Goal: Task Accomplishment & Management: Use online tool/utility

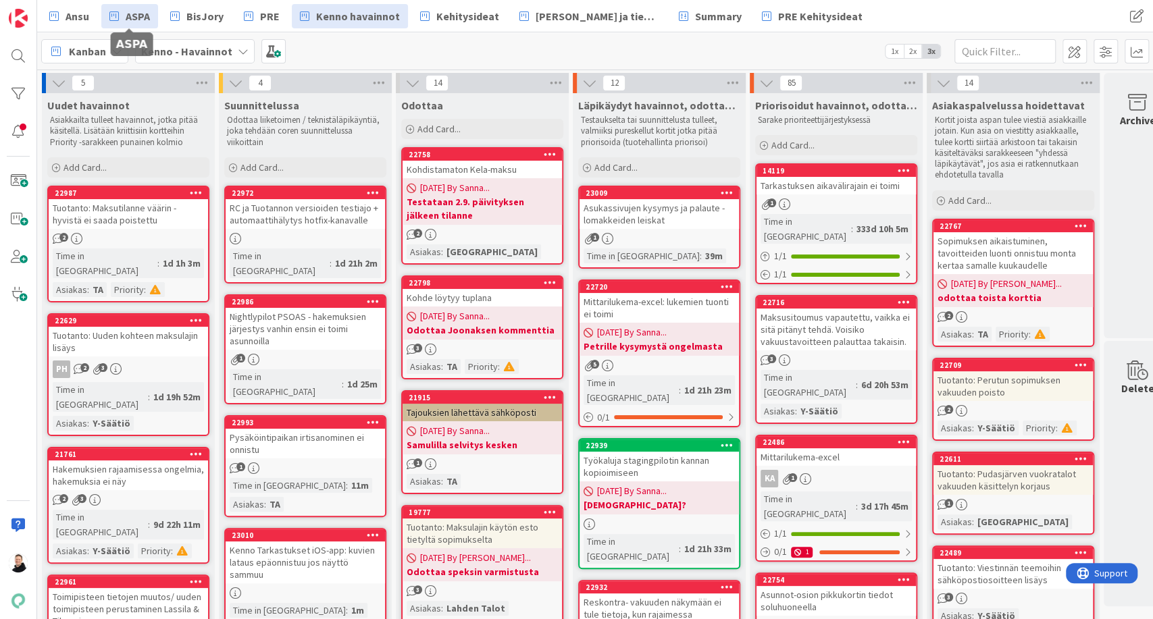
click at [145, 18] on span "ASPA" at bounding box center [138, 16] width 24 height 16
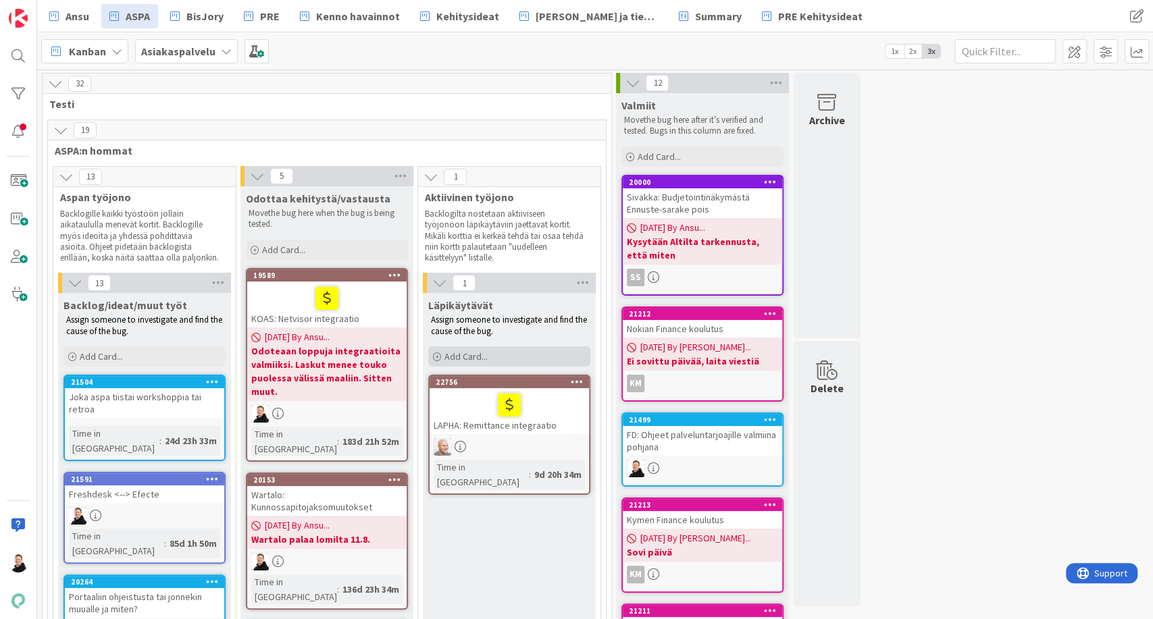
click at [435, 356] on icon at bounding box center [437, 357] width 8 height 8
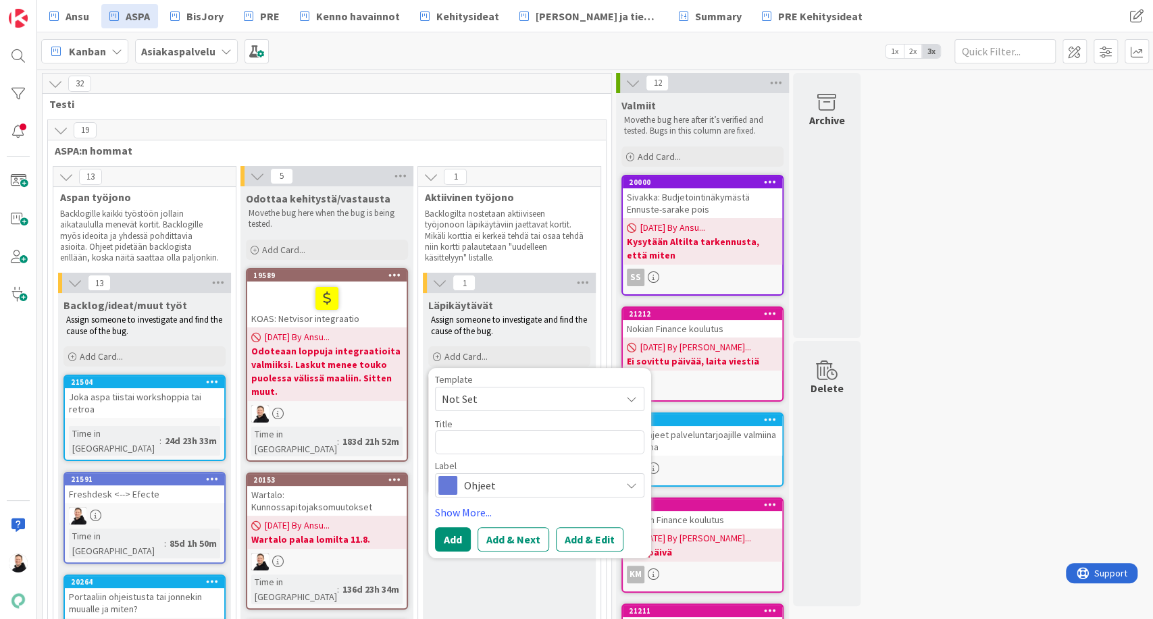
click at [494, 486] on span "Ohjeet" at bounding box center [539, 485] width 150 height 19
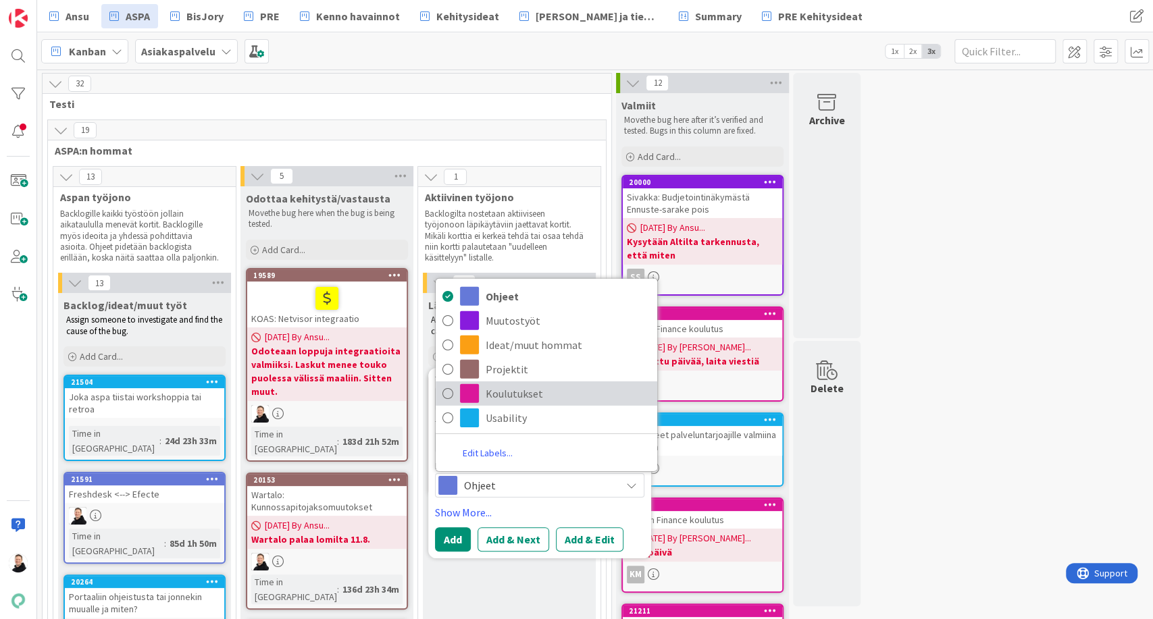
click at [448, 392] on icon at bounding box center [447, 394] width 11 height 20
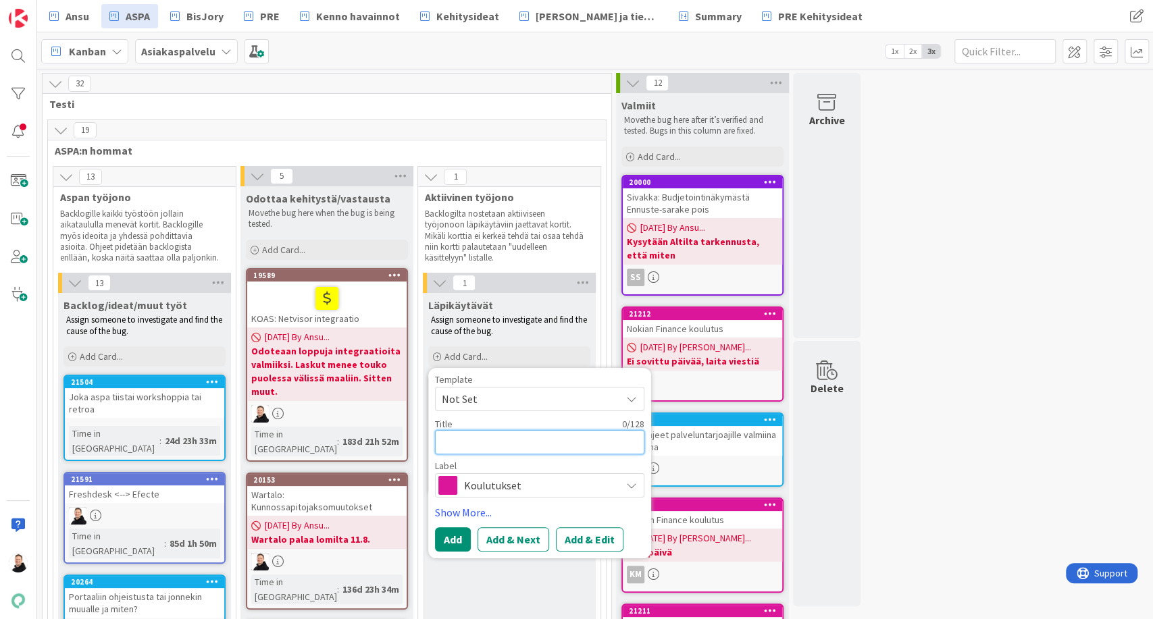
click at [471, 436] on textarea at bounding box center [539, 442] width 209 height 24
click at [640, 482] on div "Koulutukset" at bounding box center [539, 485] width 209 height 24
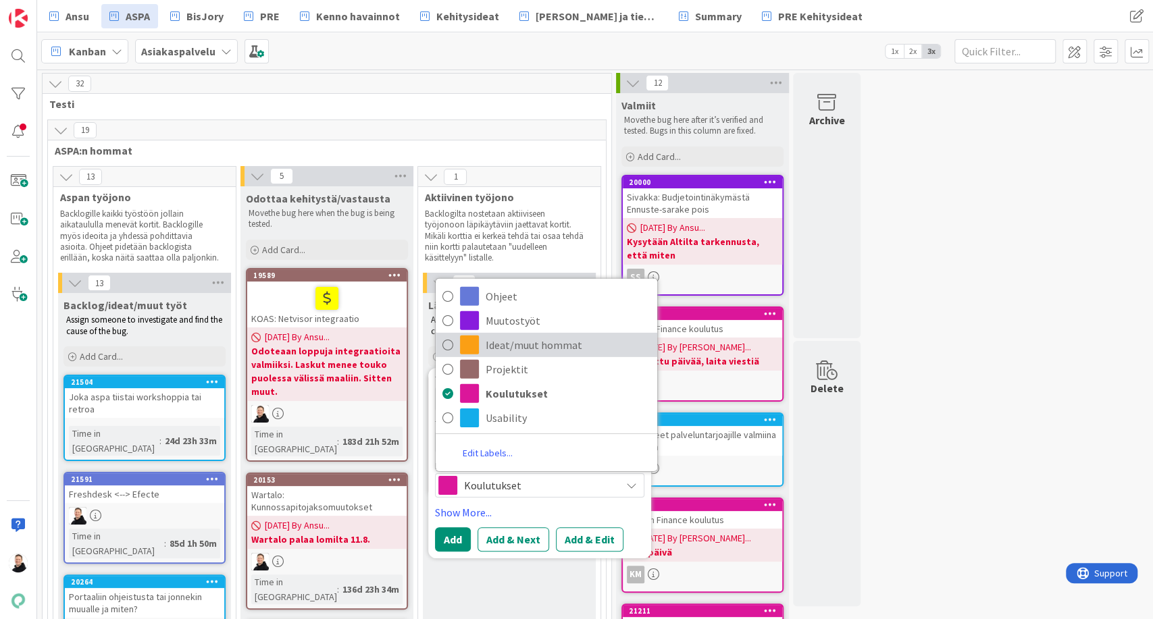
click at [443, 342] on icon at bounding box center [447, 345] width 11 height 20
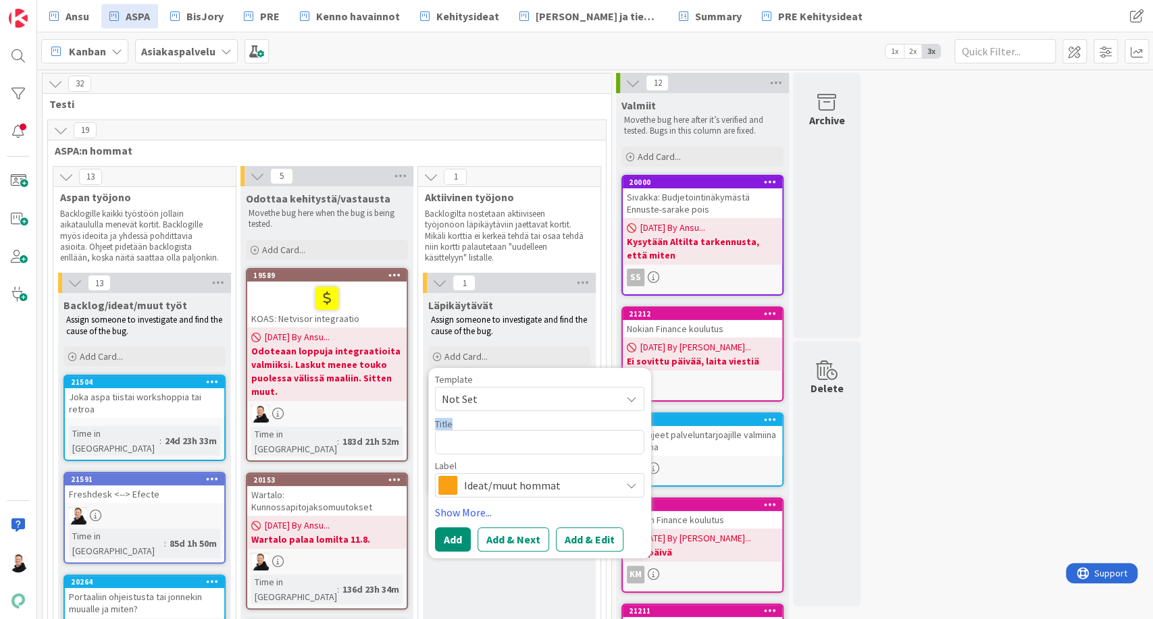
click at [474, 430] on div "Title 0 / 128" at bounding box center [539, 436] width 209 height 36
click at [474, 442] on textarea at bounding box center [539, 442] width 209 height 24
type textarea "x"
type textarea "P"
type textarea "x"
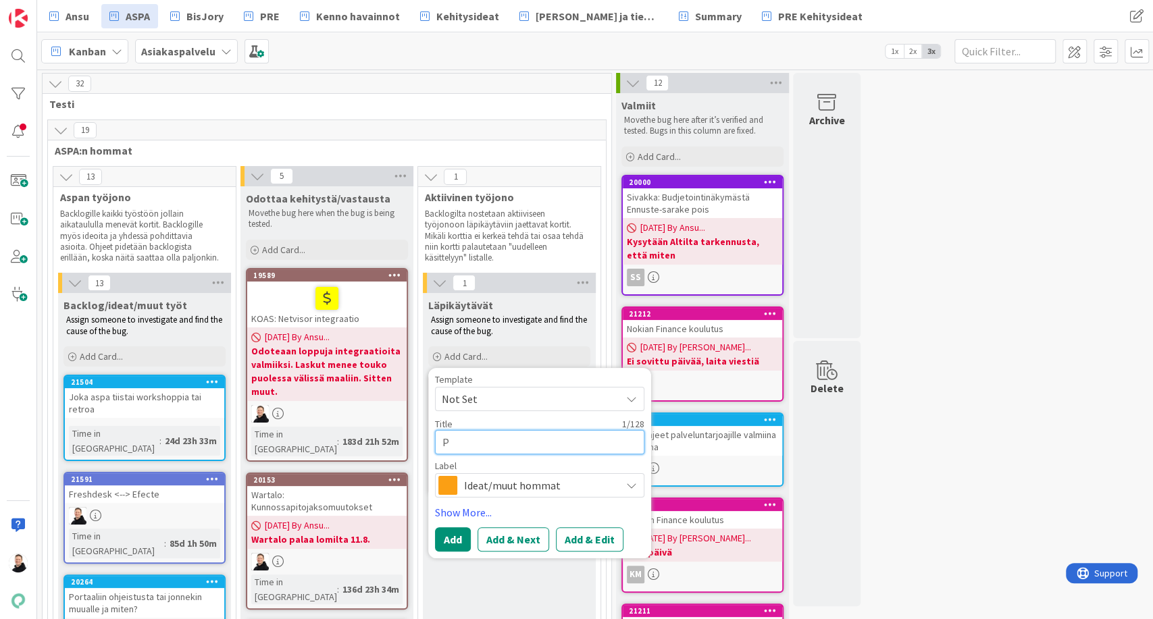
type textarea "Po"
type textarea "x"
type textarea "Pow"
type textarea "x"
type textarea "Powe"
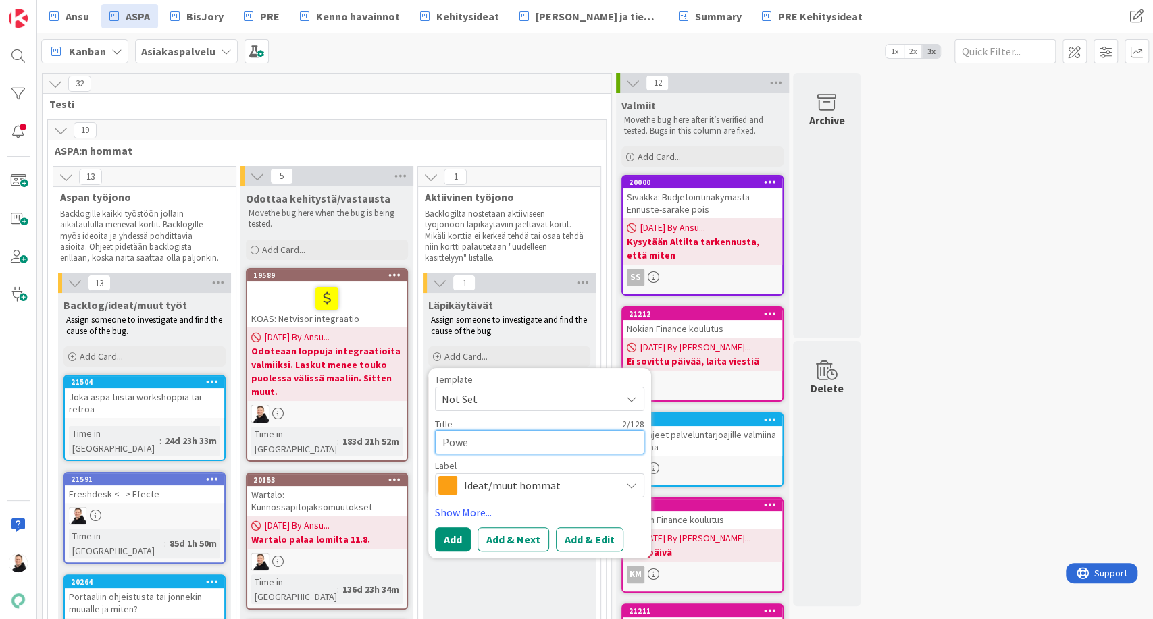
type textarea "x"
type textarea "Power"
type textarea "x"
type textarea "PowerB"
type textarea "x"
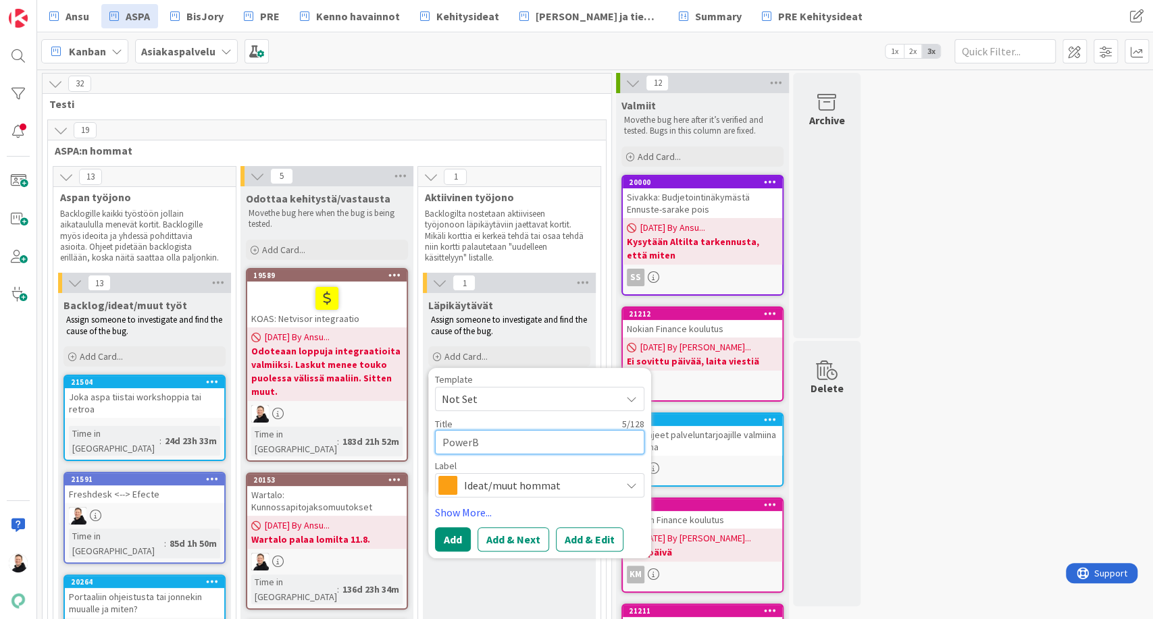
type textarea "PowerBi"
type textarea "x"
type textarea "PowerBi"
type textarea "x"
type textarea "PowerBi k"
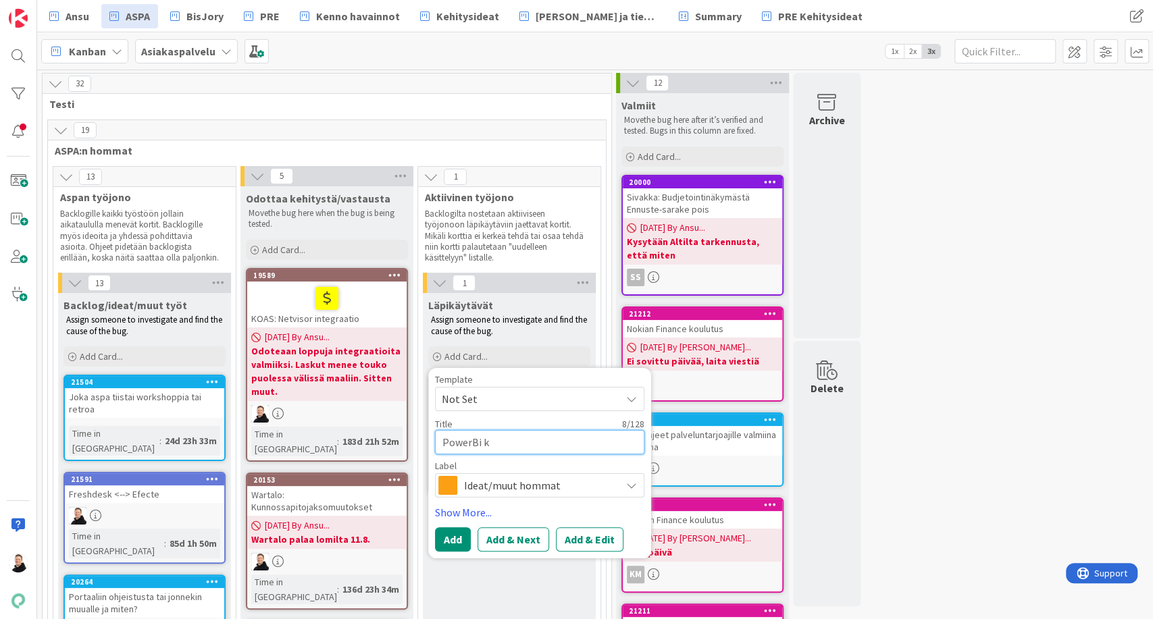
type textarea "x"
type textarea "PowerBi kou"
type textarea "x"
type textarea "PowerBi koul"
type textarea "x"
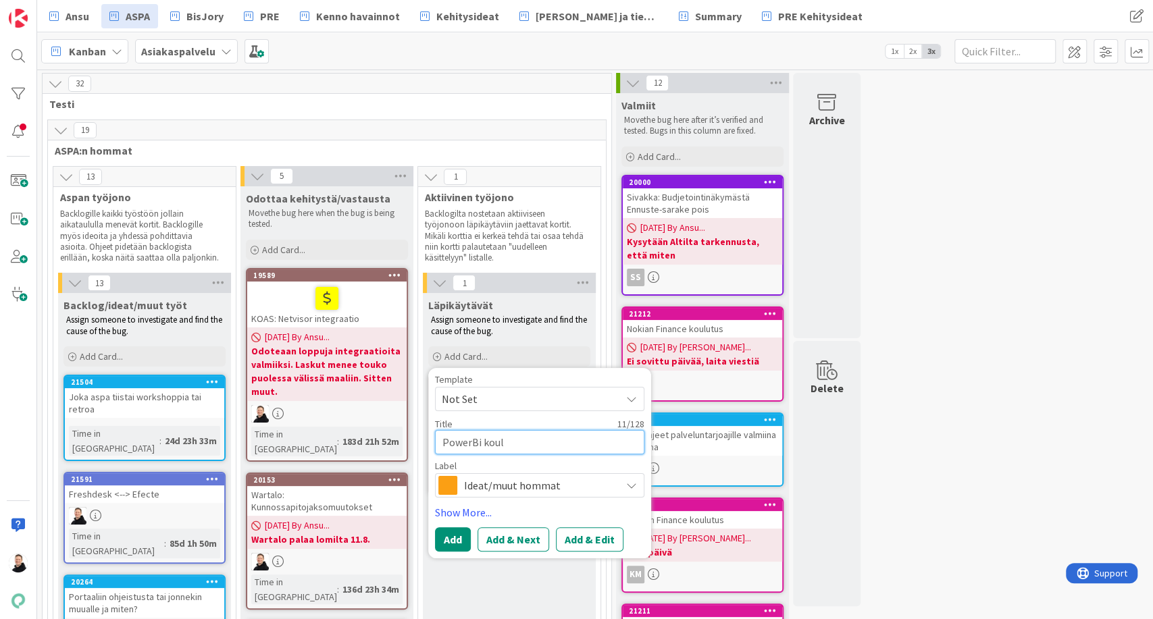
type textarea "PowerBi koulu"
type textarea "x"
type textarea "PowerBi koulut"
type textarea "x"
type textarea "PowerBi koulutu"
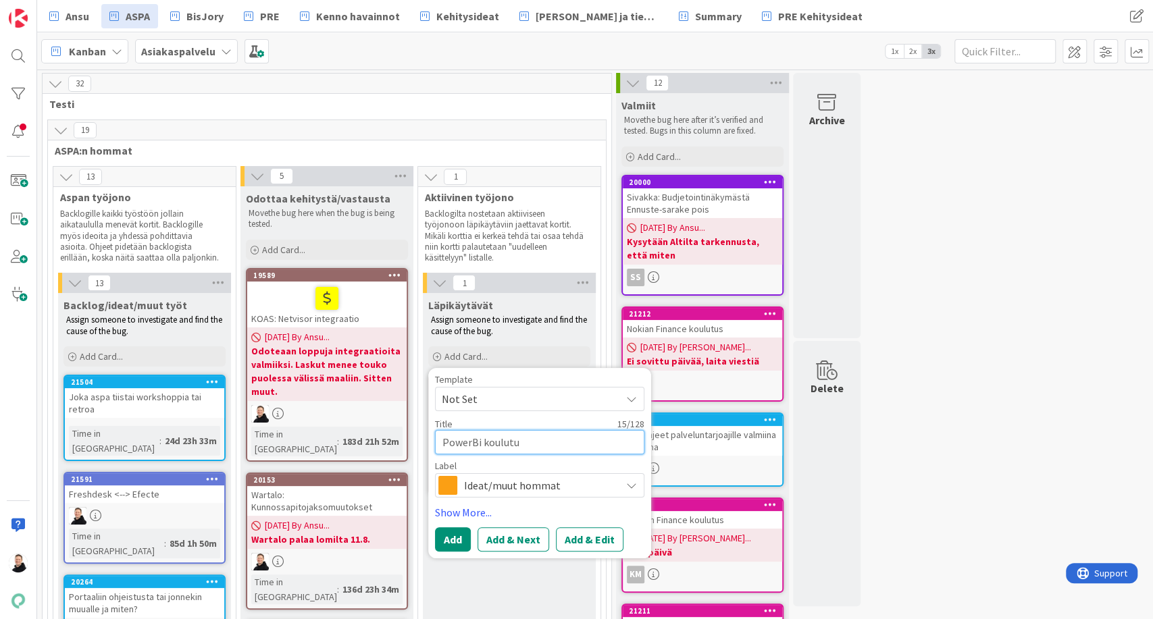
type textarea "x"
type textarea "PowerBi koulutuk"
type textarea "x"
type textarea "PowerBi koulutukse"
type textarea "x"
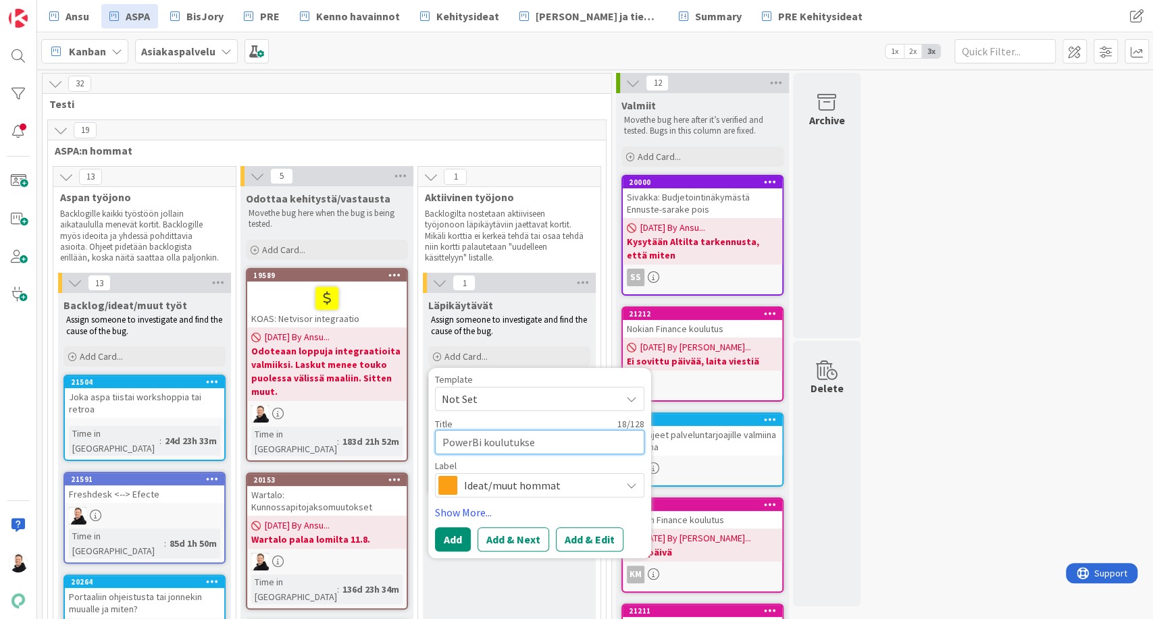
type textarea "PowerBi koulutukset"
type textarea "x"
type textarea "PowerBi koulutukset"
type textarea "x"
type textarea "PowerBi koulutukset J"
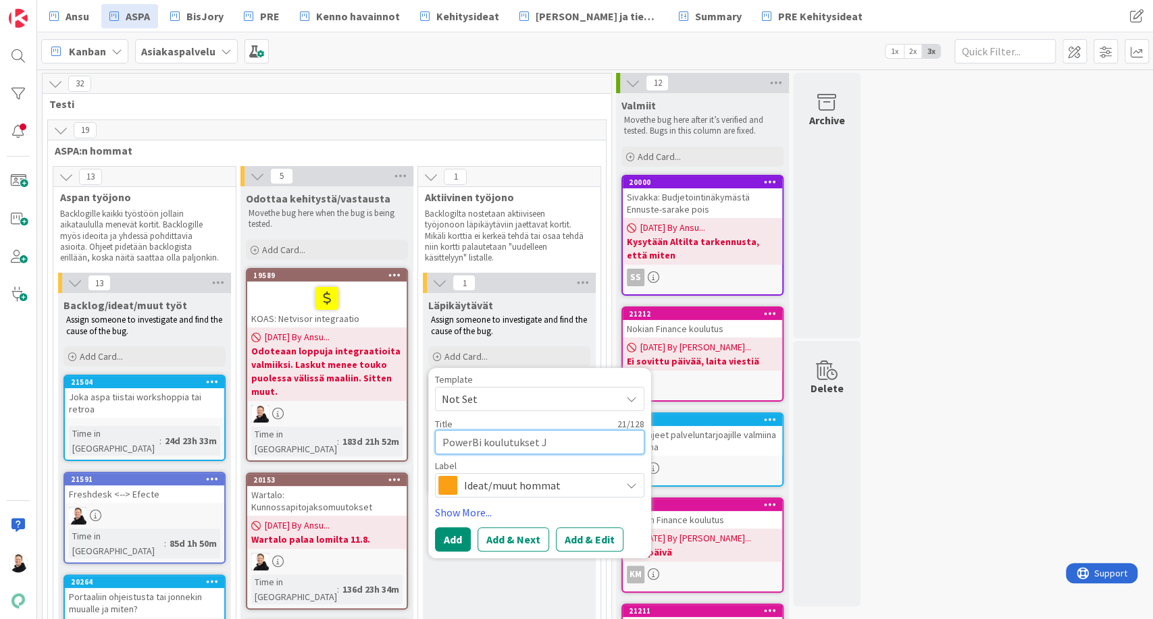
type textarea "x"
type textarea "PowerBi koulutukset Ju"
type textarea "x"
type textarea "PowerBi koulutukset [PERSON_NAME]"
type textarea "x"
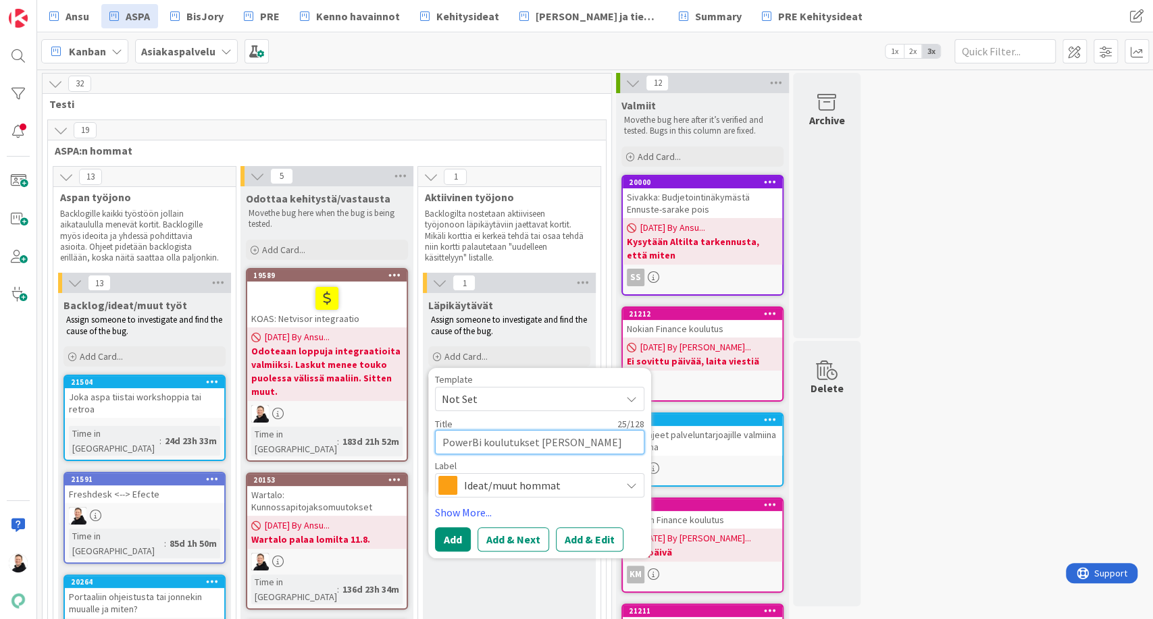
type textarea "PowerBi koulutukset [PERSON_NAME]"
type textarea "x"
type textarea "PowerBi koulutukset [PERSON_NAME]"
type textarea "x"
type textarea "PowerBi koulutukset [PERSON_NAME]"
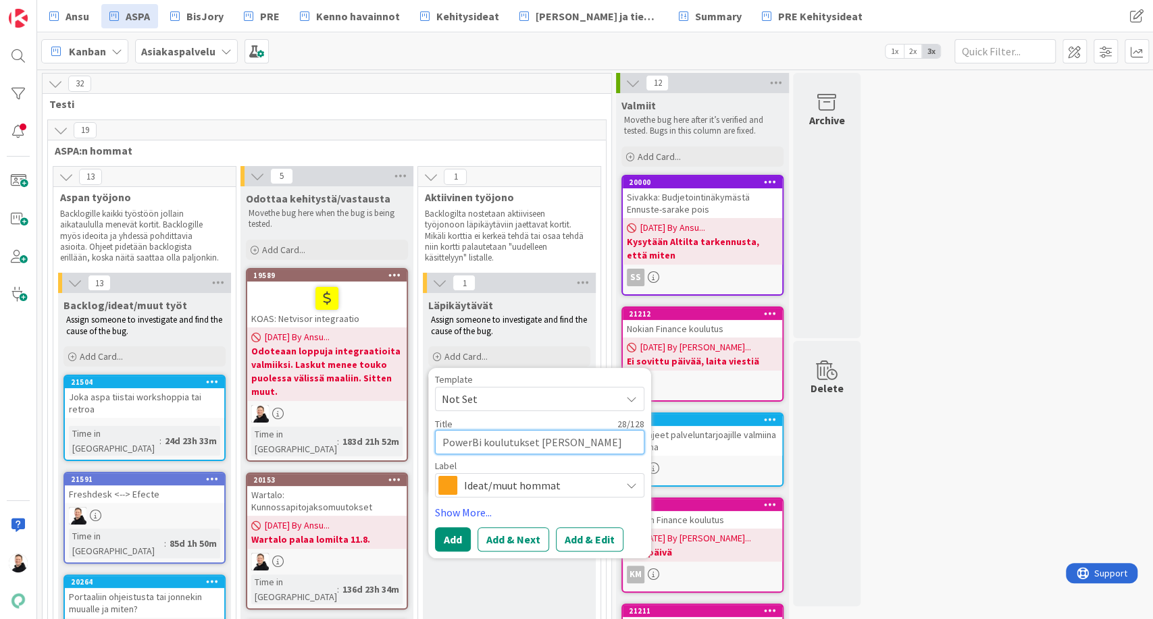
type textarea "x"
type textarea "PowerBi koulutukset [PERSON_NAME]"
type textarea "x"
type textarea "PowerBi koulutukset [PERSON_NAME]"
type textarea "x"
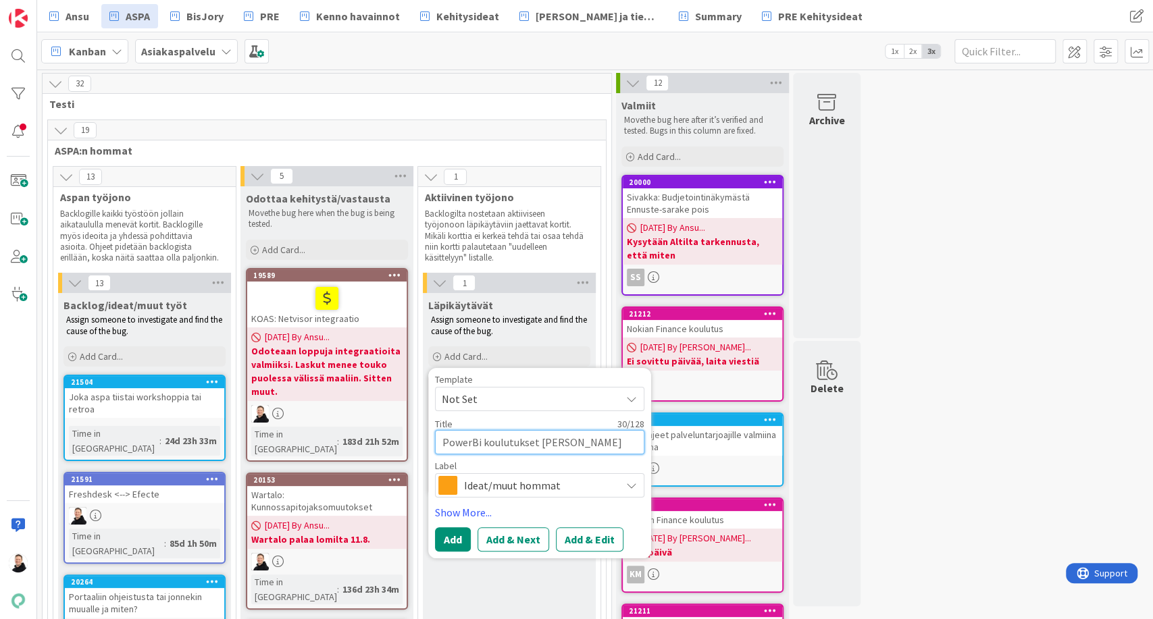
type textarea "PowerBi koulutukset [PERSON_NAME]"
type textarea "x"
type textarea "PowerBi koulutukset [PERSON_NAME]"
type textarea "x"
type textarea "PowerBi koulutukset [PERSON_NAME]"
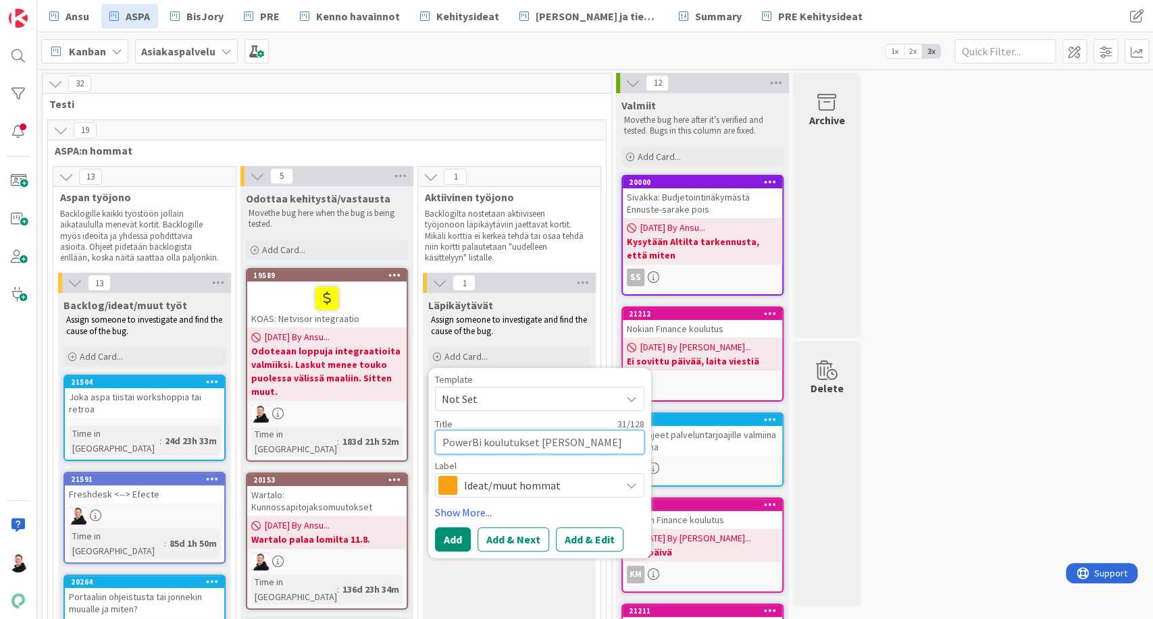
type textarea "x"
type textarea "PowerBi koulutukset [PERSON_NAME]"
type textarea "x"
type textarea "PowerBi koulutukset [PERSON_NAME]"
type textarea "x"
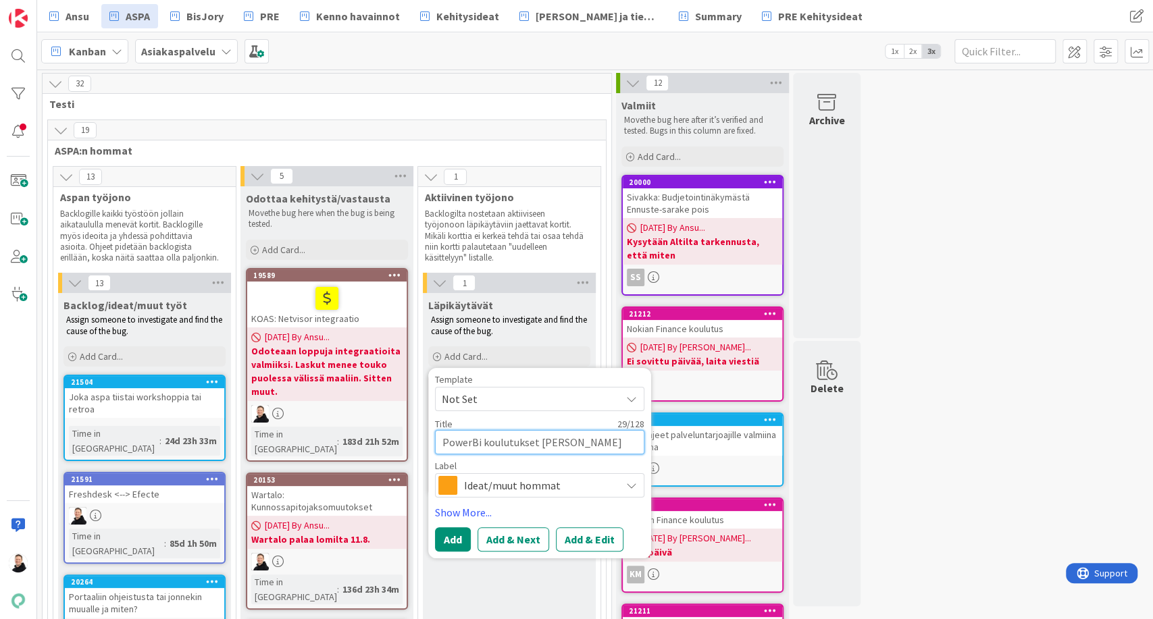
type textarea "PowerBi koulutukset [PERSON_NAME]"
type textarea "x"
type textarea "PowerBi koulutukset [PERSON_NAME]"
type textarea "x"
type textarea "PowerBi koulutukset [PERSON_NAME]"
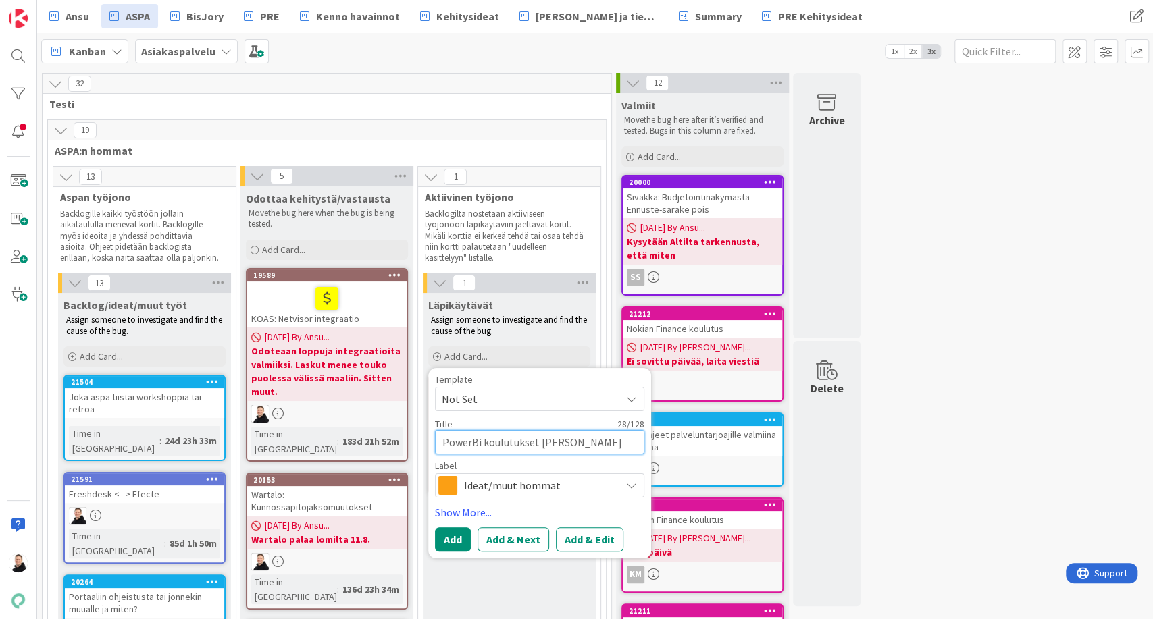
type textarea "x"
type textarea "PowerBi koulutukset [PERSON_NAME] ka"
type textarea "x"
type textarea "PowerBi koulutukset [PERSON_NAME]"
type textarea "x"
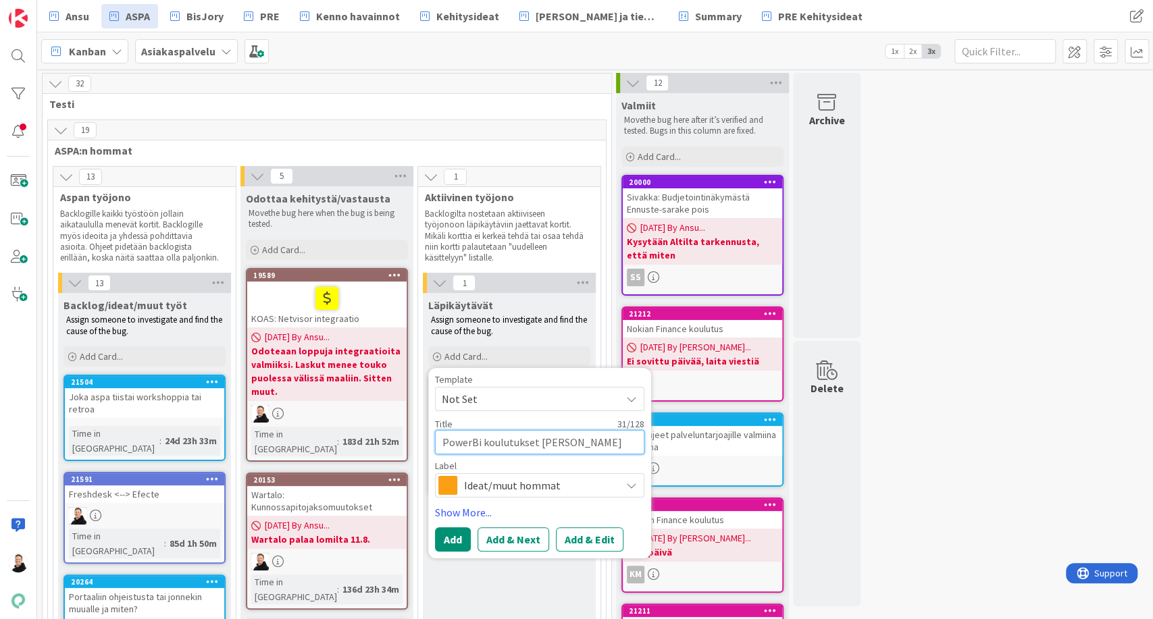
type textarea "PowerBi koulutukset [PERSON_NAME]"
type textarea "x"
type textarea "PowerBi koulutukset [PERSON_NAME]"
type textarea "x"
type textarea "PowerBi koulutukset [PERSON_NAME] kautta"
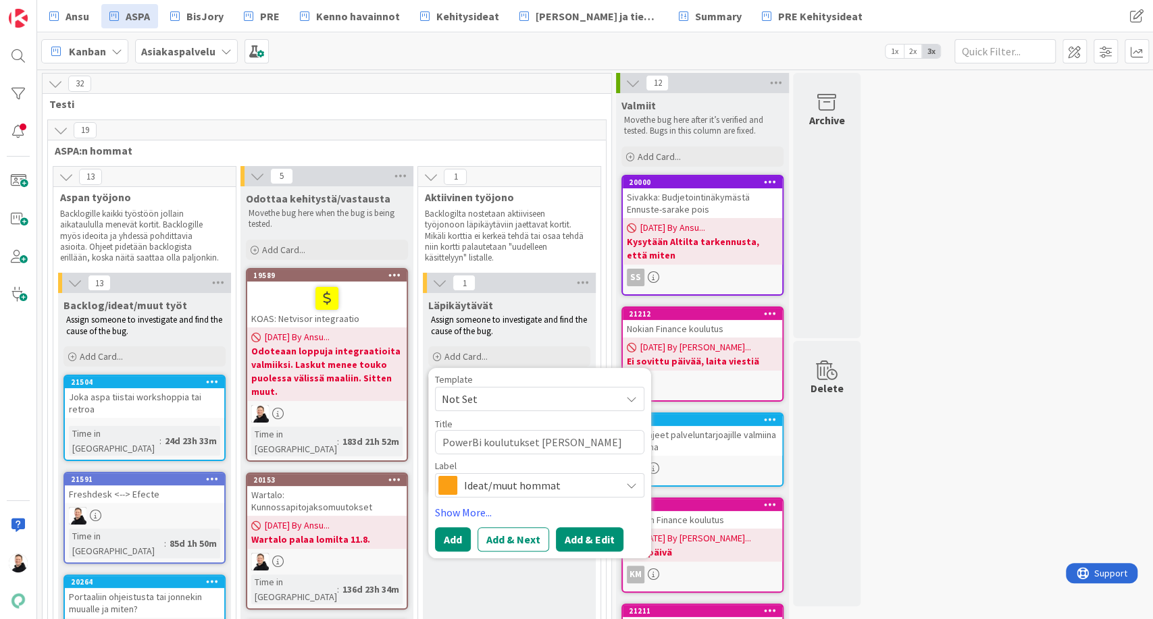
click at [582, 545] on button "Add & Edit" at bounding box center [590, 540] width 68 height 24
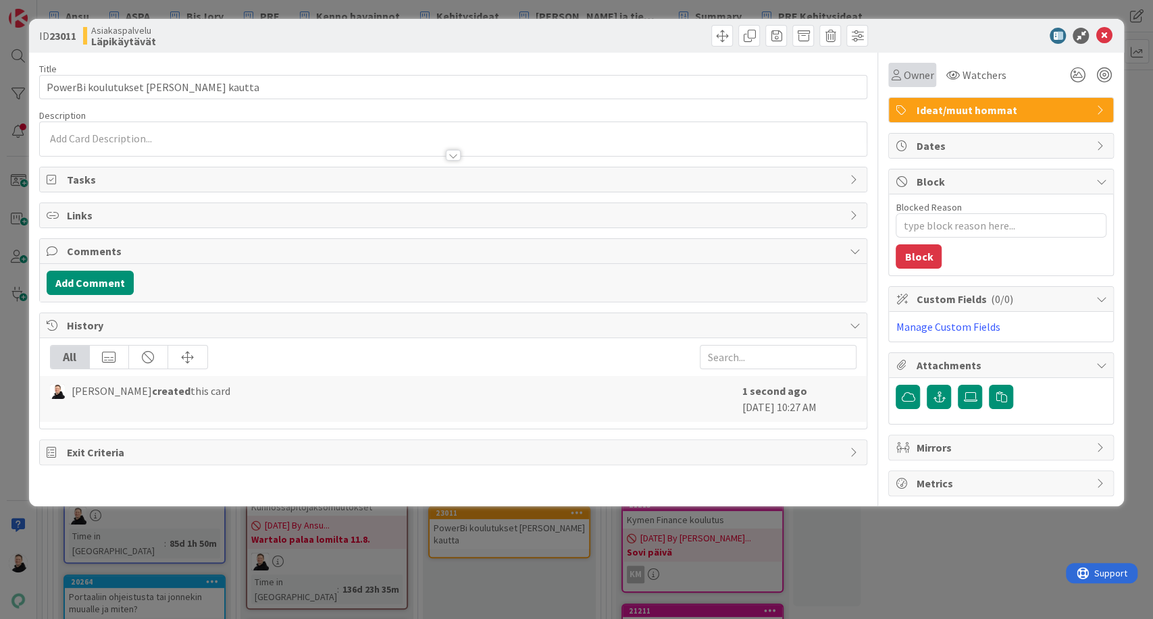
click at [892, 76] on icon at bounding box center [895, 75] width 9 height 11
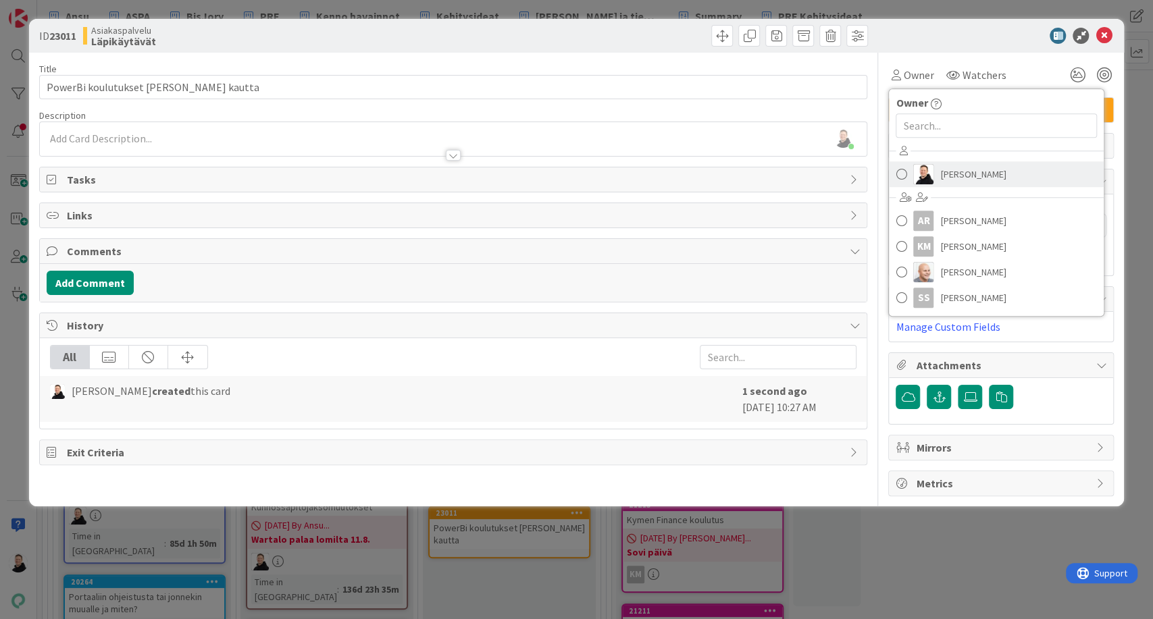
click at [945, 180] on span "[PERSON_NAME]" at bounding box center [973, 174] width 66 height 20
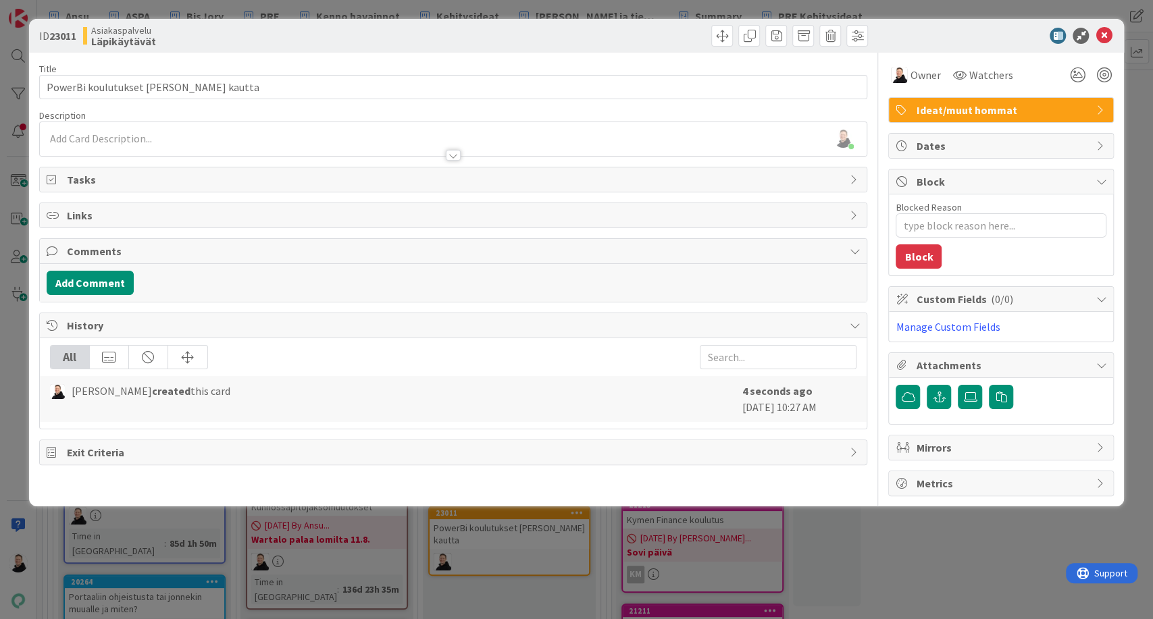
type textarea "x"
click at [151, 138] on div "[PERSON_NAME] just joined" at bounding box center [453, 139] width 827 height 34
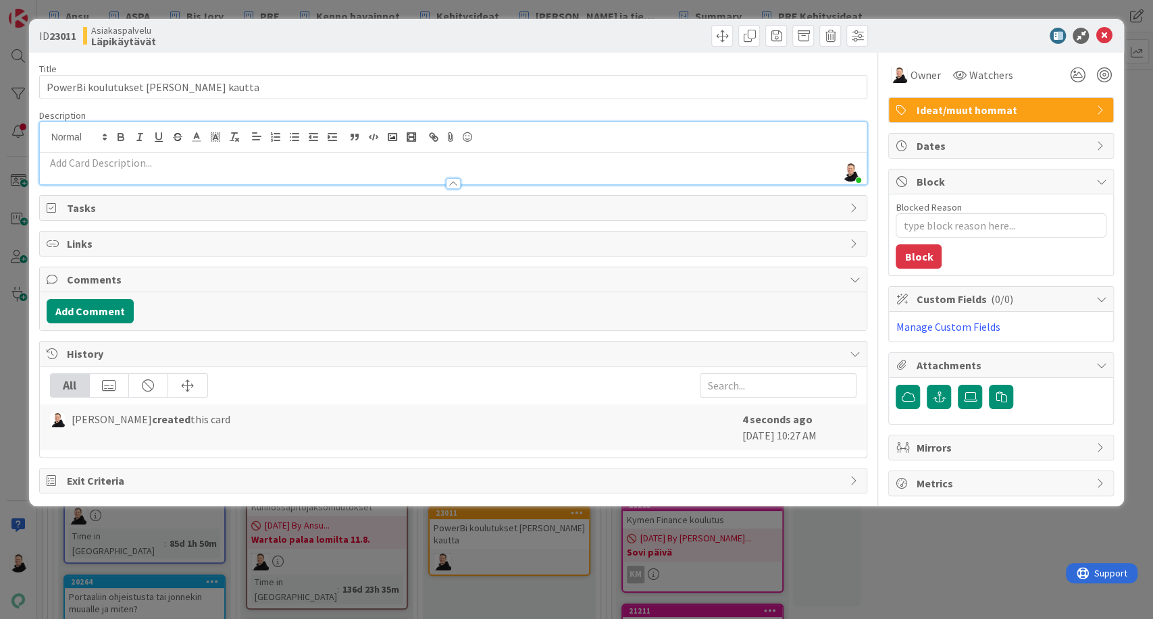
click at [142, 158] on p at bounding box center [454, 163] width 814 height 16
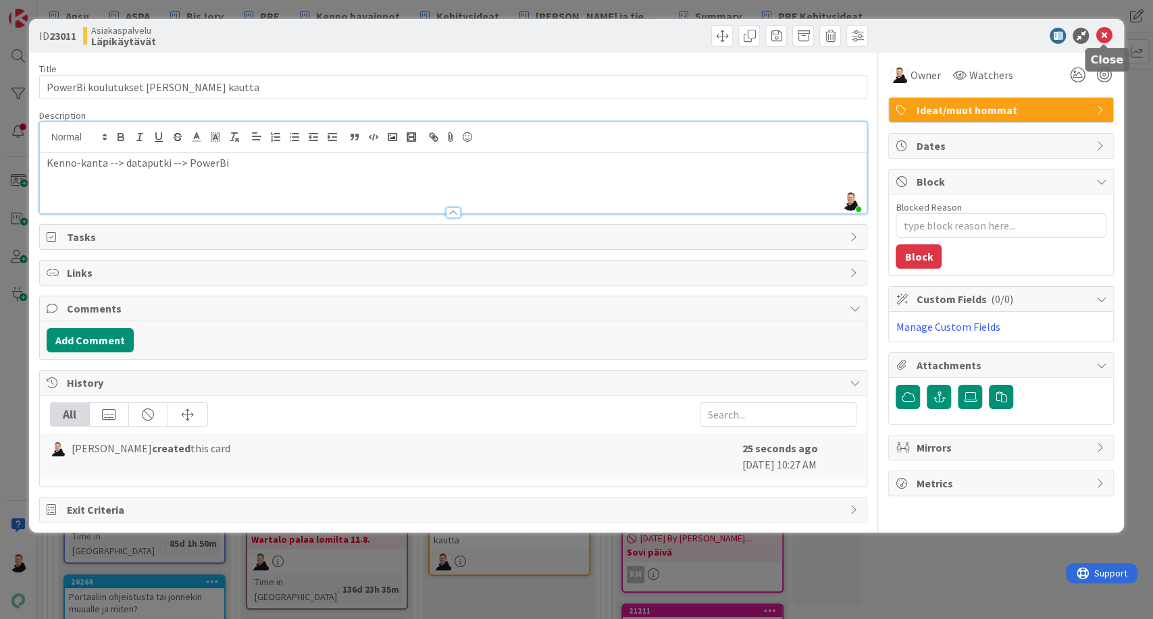
click at [1106, 34] on icon at bounding box center [1104, 36] width 16 height 16
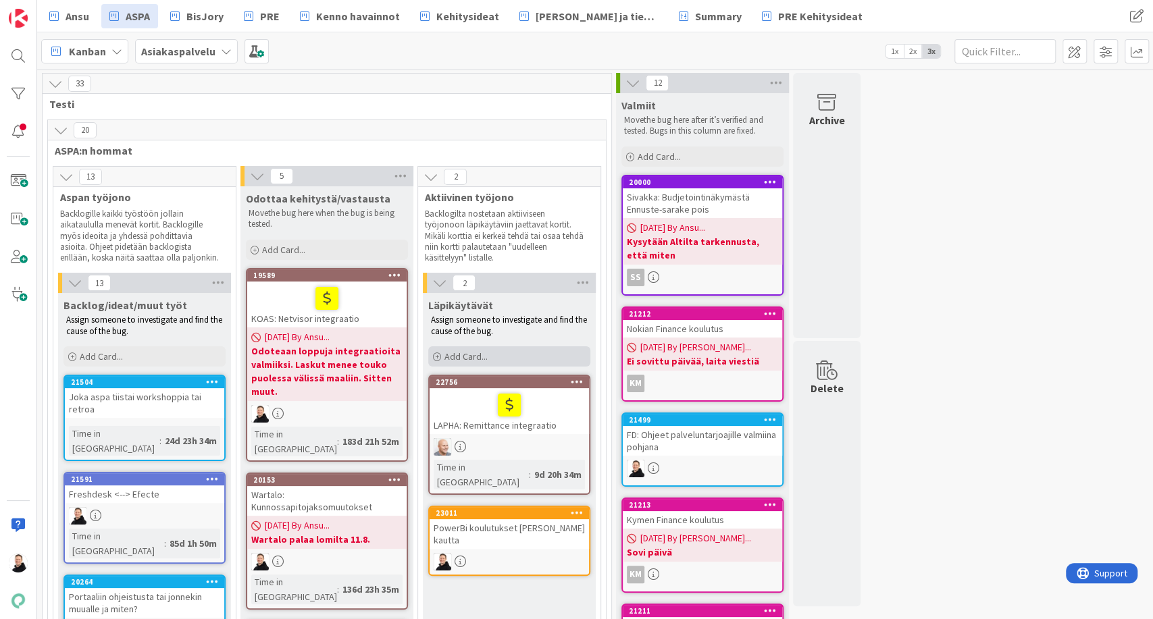
click at [442, 349] on div "Add Card..." at bounding box center [509, 356] width 162 height 20
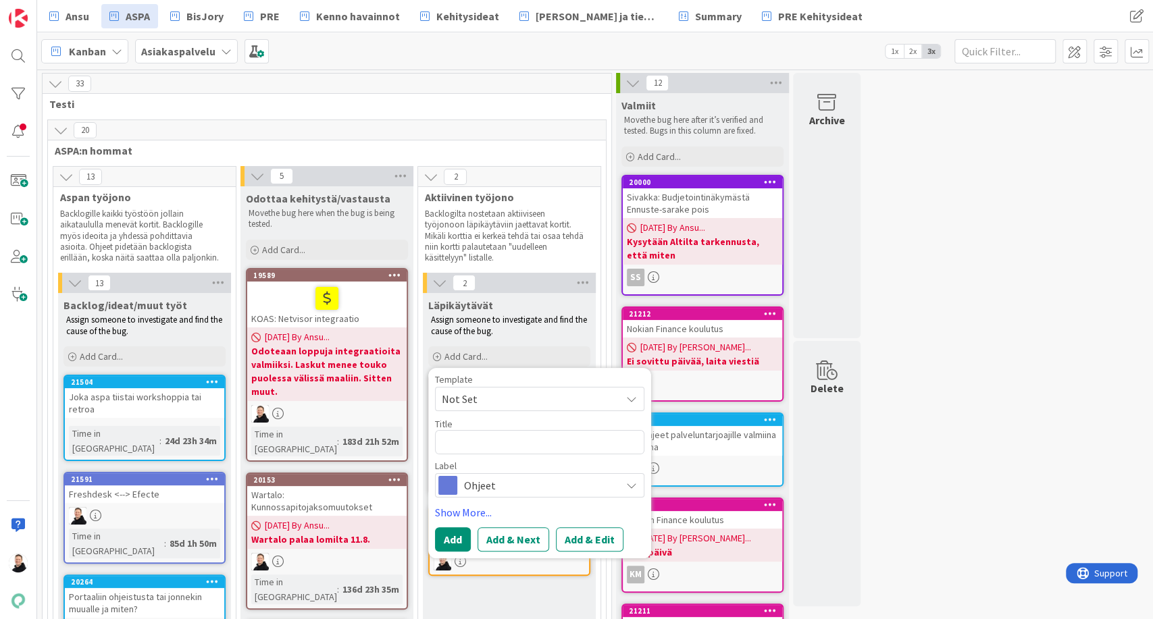
click at [508, 486] on span "Ohjeet" at bounding box center [539, 485] width 150 height 19
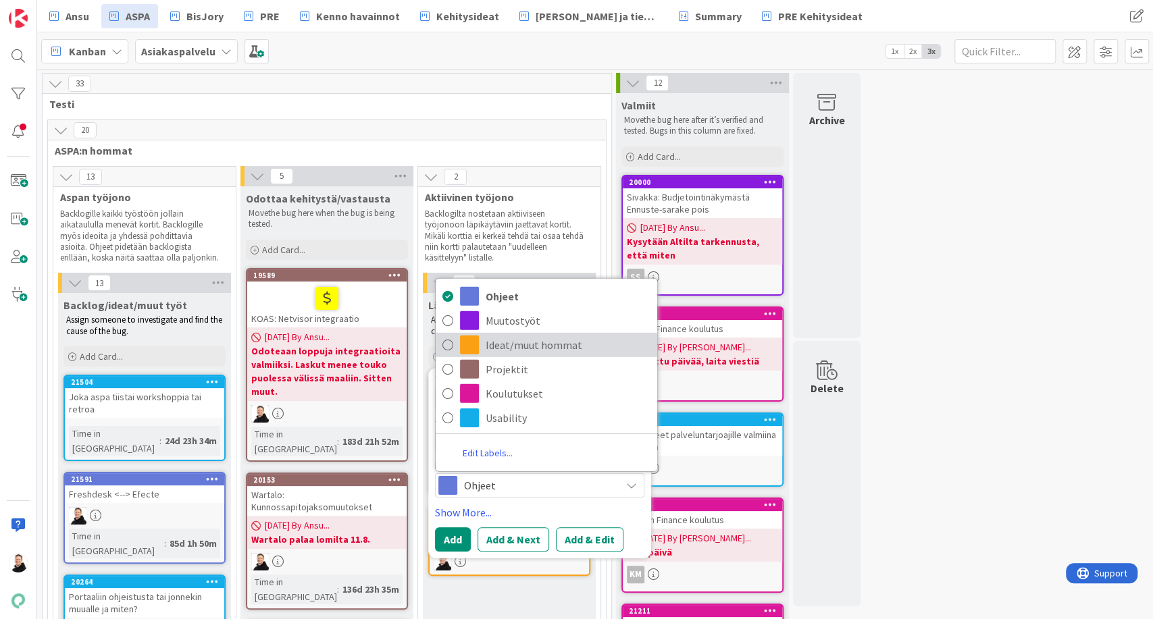
click at [491, 347] on span "Ideat/muut hommat" at bounding box center [568, 345] width 165 height 20
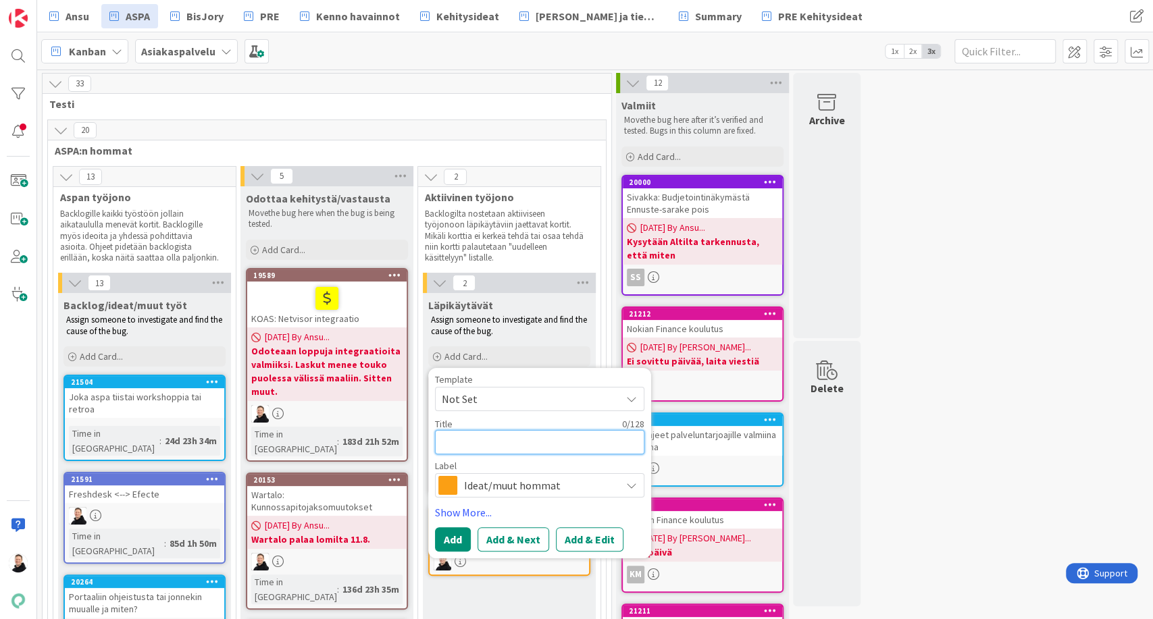
click at [479, 439] on textarea at bounding box center [539, 442] width 209 height 24
type textarea "x"
type textarea "A"
type textarea "x"
type textarea "AS"
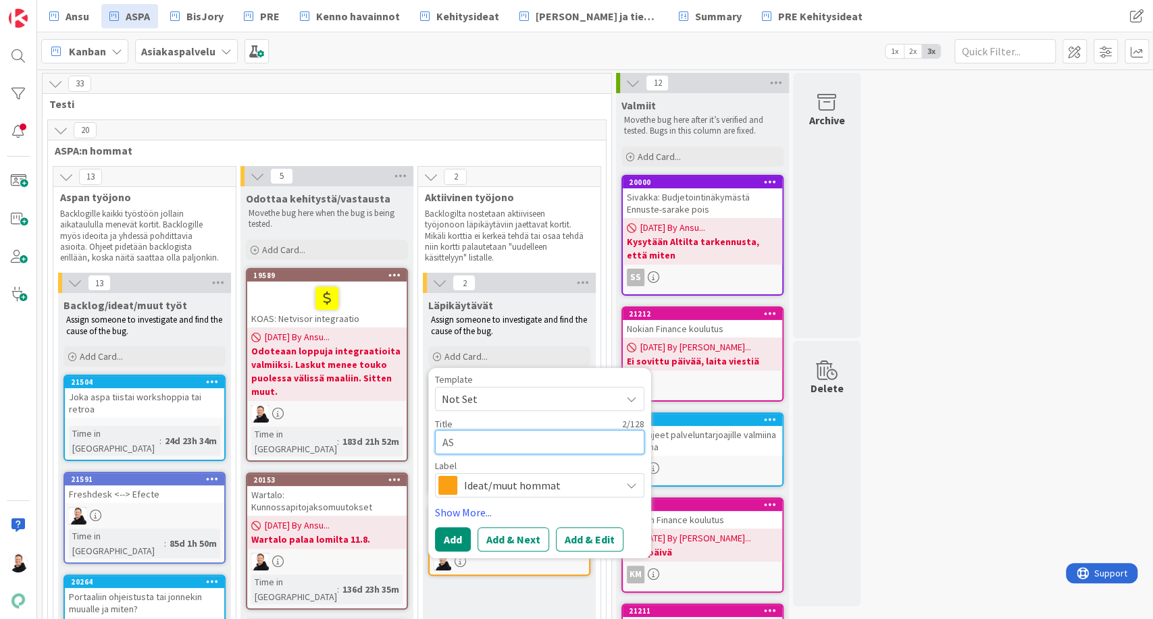
type textarea "x"
type textarea "ASP"
type textarea "x"
type textarea "ASPA"
type textarea "x"
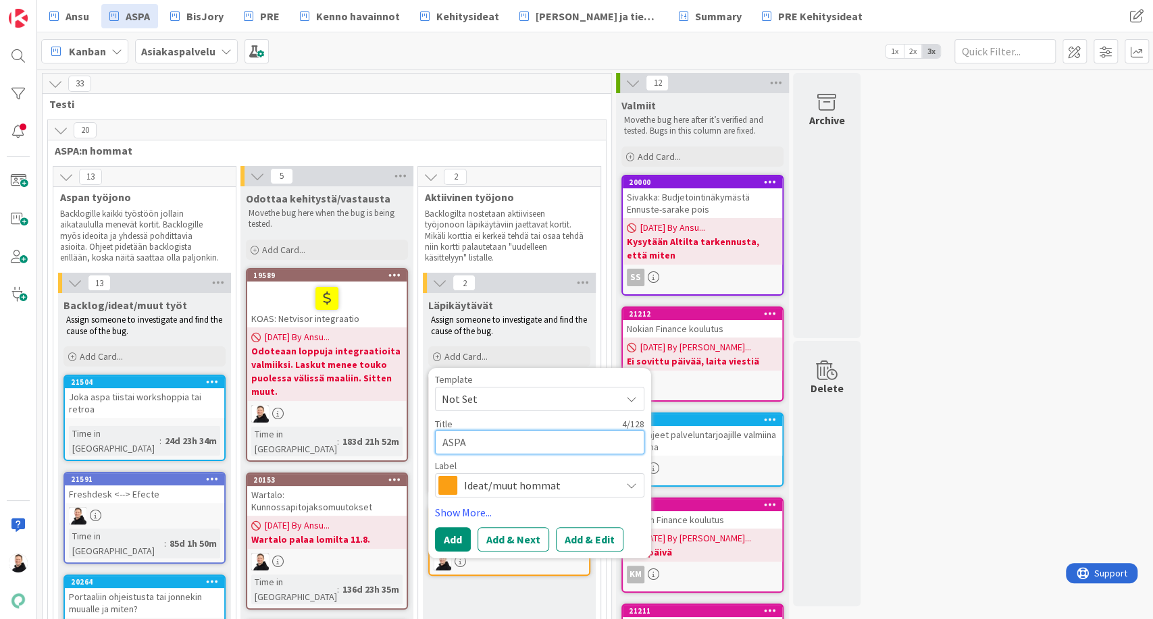
type textarea "ASPA"
type textarea "x"
type textarea "ASPA t"
type textarea "x"
type textarea "ASPA ti"
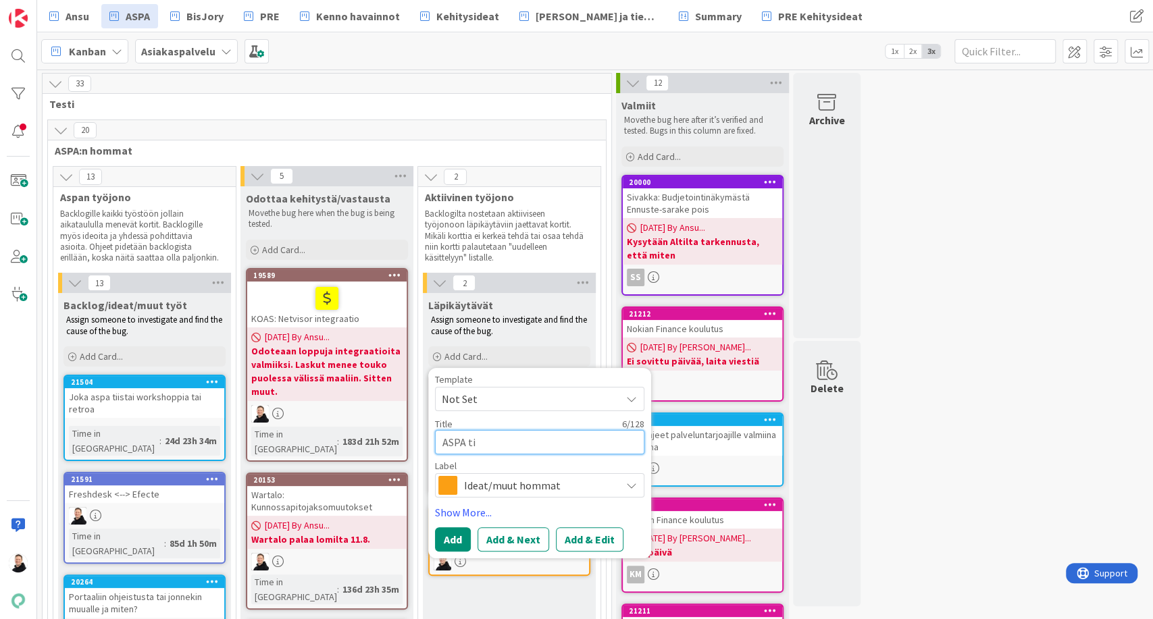
type textarea "x"
type textarea "ASPA tik"
type textarea "x"
type textarea "ASPA tike"
type textarea "x"
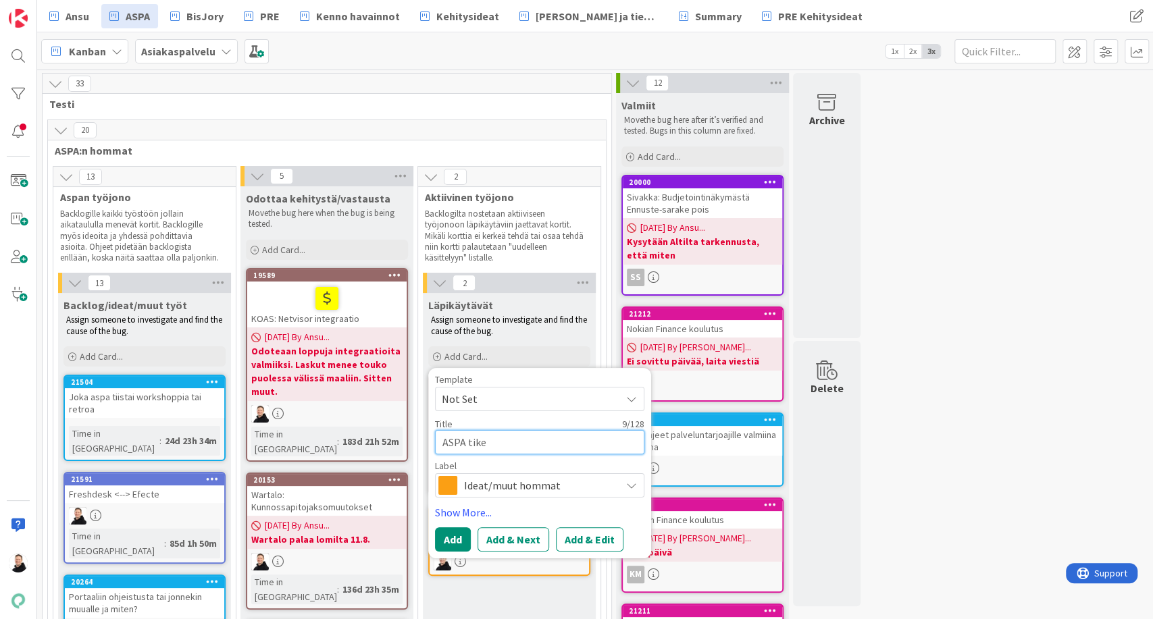
type textarea "ASPA tiket"
type textarea "x"
type textarea "ASPA tikett"
type textarea "x"
type textarea "ASPA tiketti"
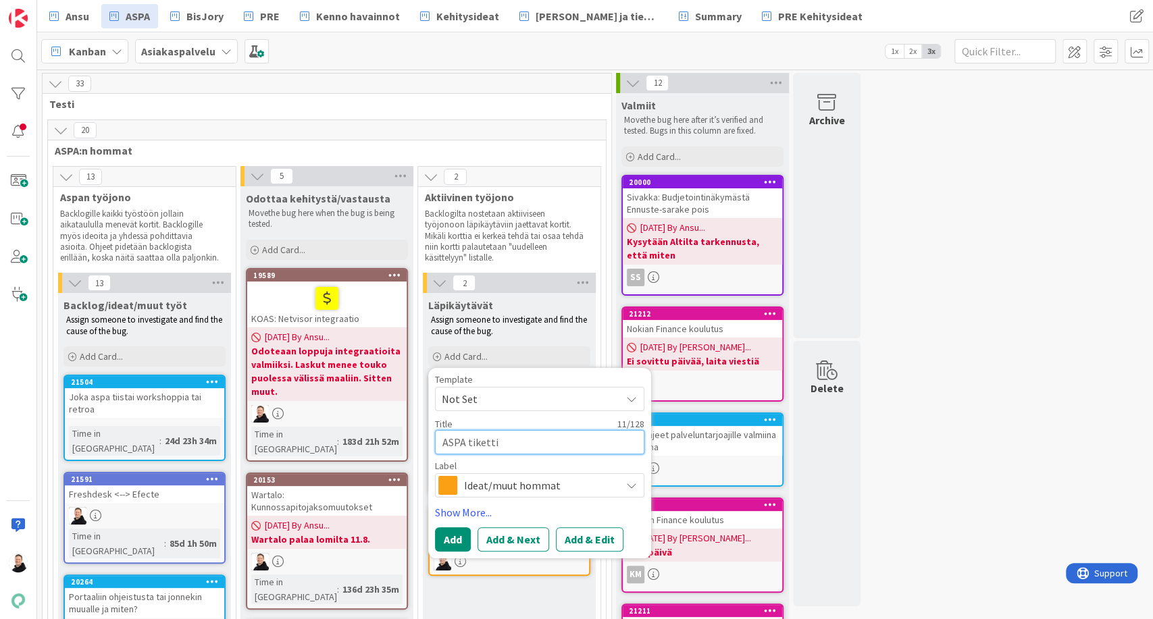
type textarea "x"
type textarea "ASPA tikettin"
type textarea "x"
type textarea "ASPA tikettin"
type textarea "x"
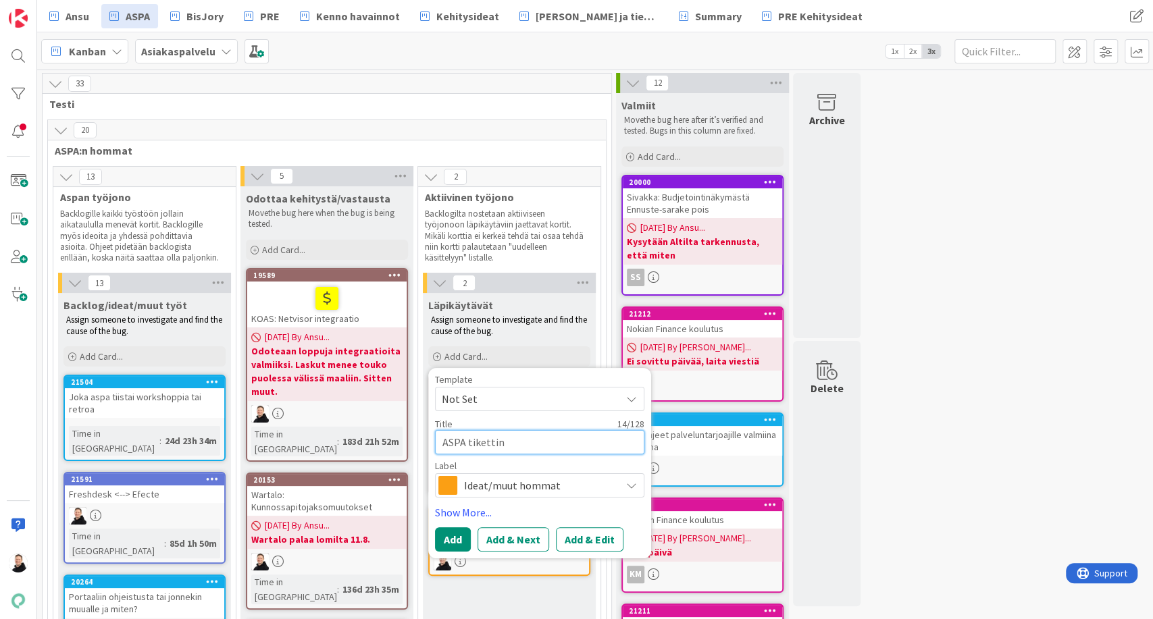
type textarea "ASPA tikettin k"
type textarea "x"
type textarea "ASPA tikettin kr"
type textarea "x"
type textarea "ASPA tikettin kri"
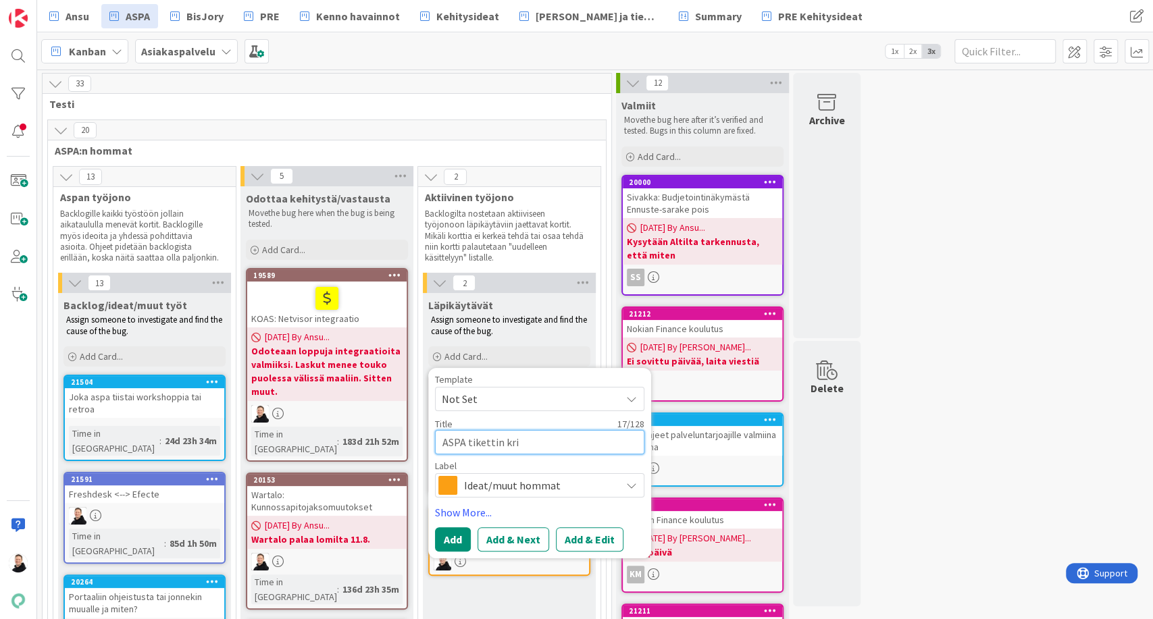
type textarea "x"
type textarea "ASPA tikettin krii"
type textarea "x"
type textarea "ASPA tikettin kriit"
type textarea "x"
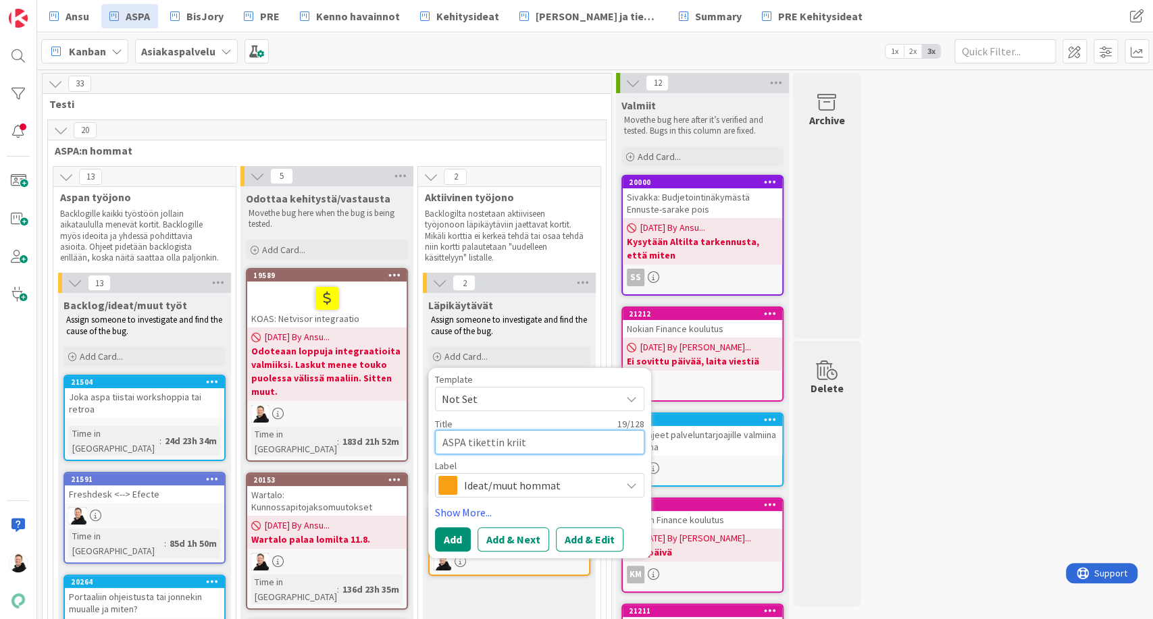
type textarea "ASPA tikettin kriitt"
type textarea "x"
type textarea "ASPA tikettin kriitti"
type textarea "x"
type textarea "ASPA tikettin kriittis"
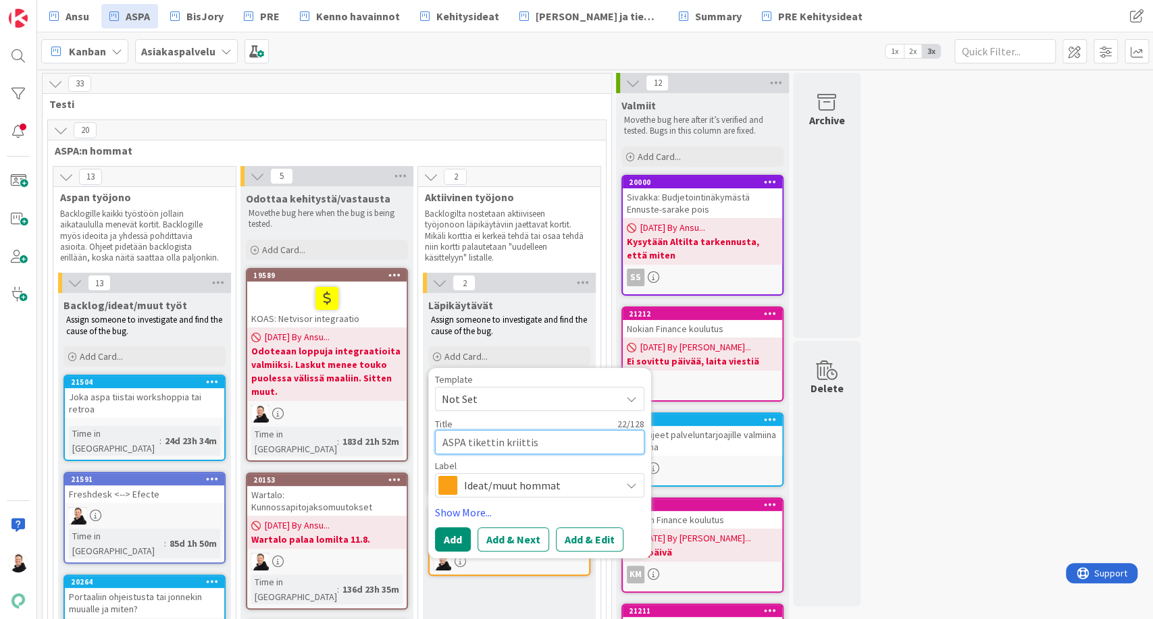
type textarea "x"
type textarea "ASPA tikettin kriittisy"
type textarea "x"
type textarea "ASPA tikettin kriittisyyd"
type textarea "x"
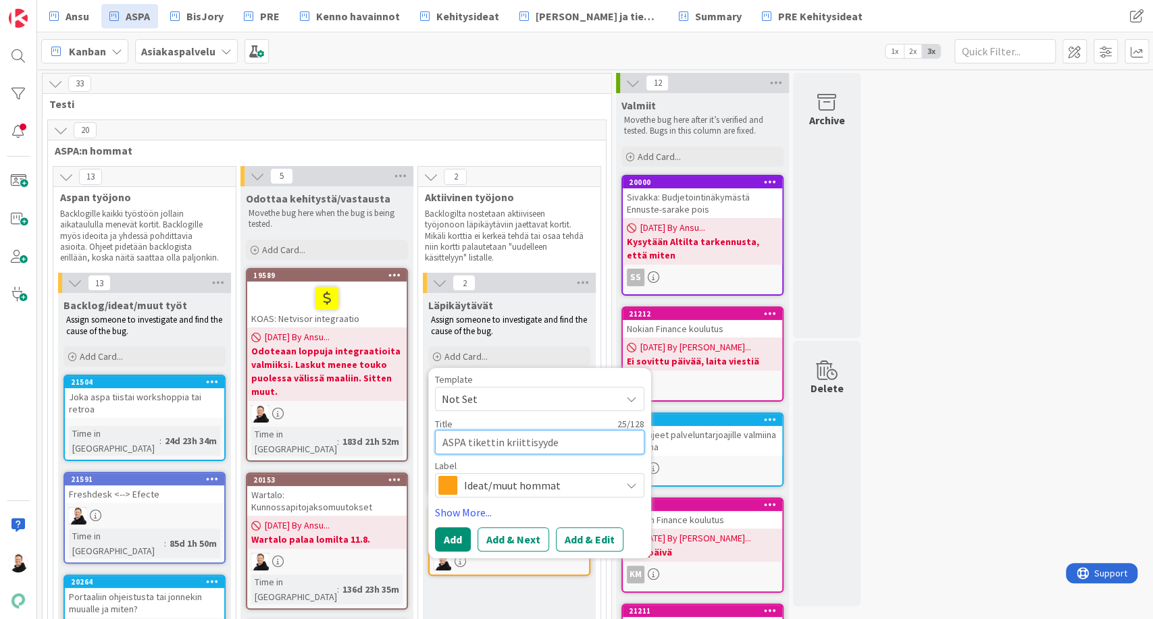
type textarea "ASPA tikettin kriittisyyden"
type textarea "x"
type textarea "ASPA tikettin kriittisyyden"
type textarea "x"
type textarea "ASPA tikettin kriittisyyden t"
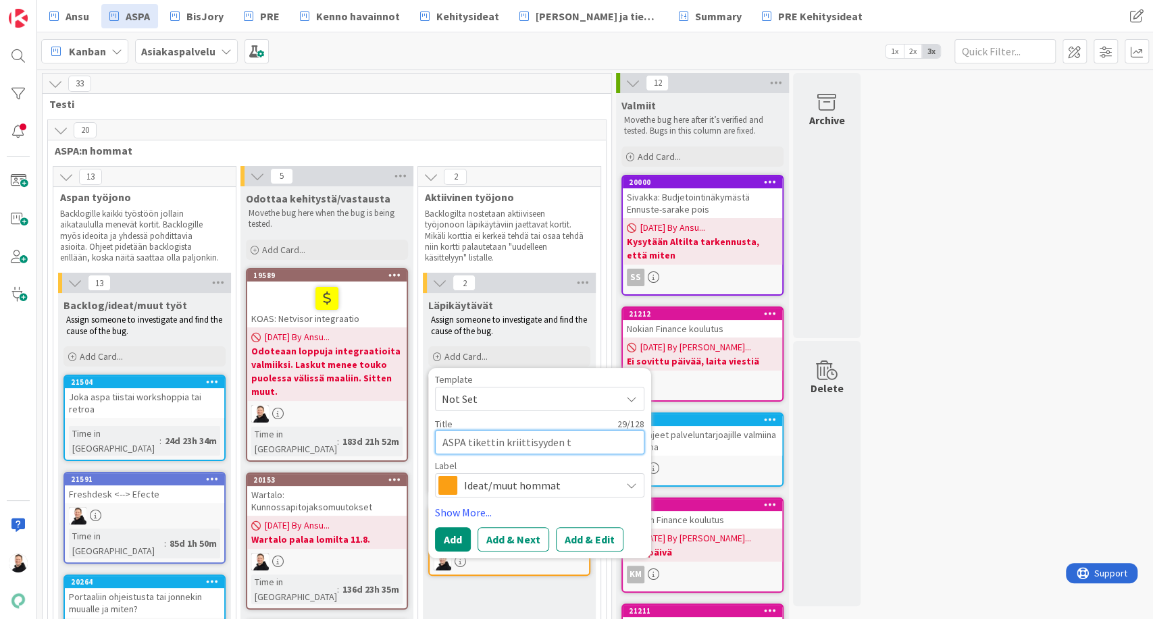
type textarea "x"
type textarea "ASPA tikettin kriittisyyden ta"
type textarea "x"
type textarea "ASPA tikettin kriittisyyden tare"
type textarea "x"
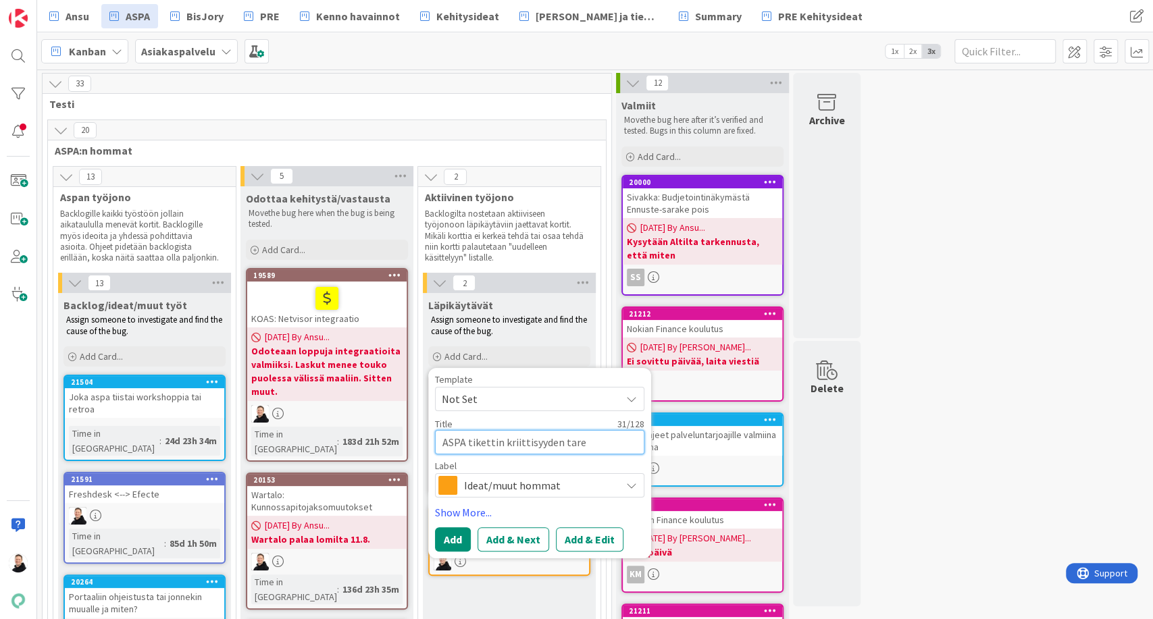
type textarea "ASPA tikettin kriittisyyden tarek"
type textarea "x"
type textarea "ASPA tikettin kriittisyyden tare"
type textarea "x"
type textarea "ASPA tikettin kriittisyyden tar"
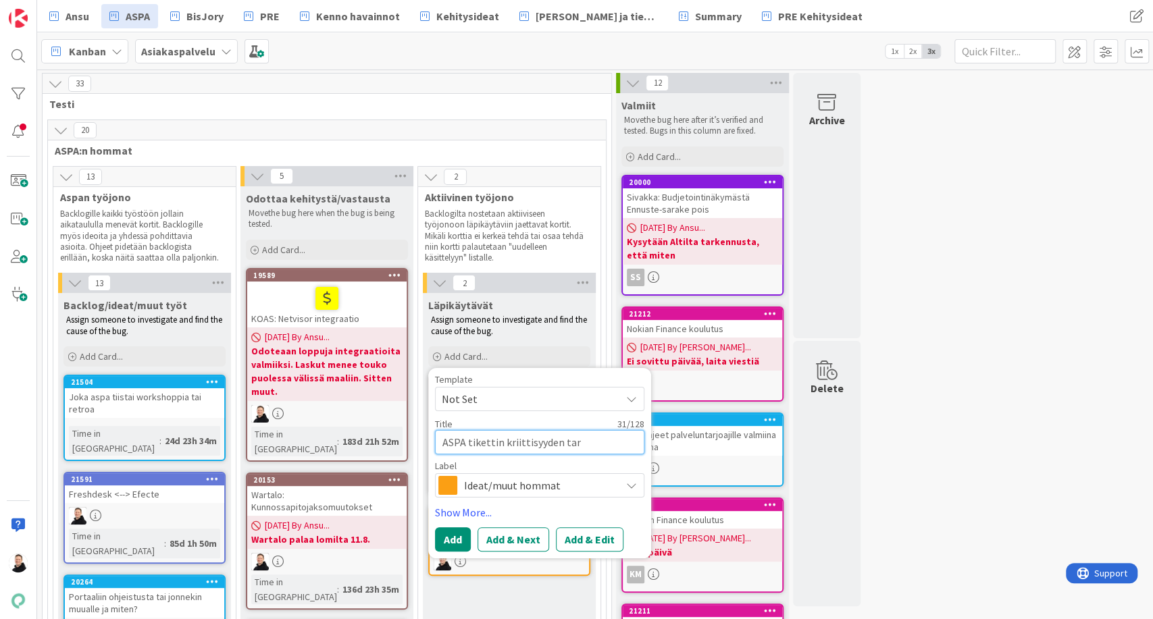
type textarea "x"
type textarea "ASPA tikettin kriittisyyden tark"
type textarea "x"
type textarea "ASPA tikettin kriittisyyden tarke"
type textarea "x"
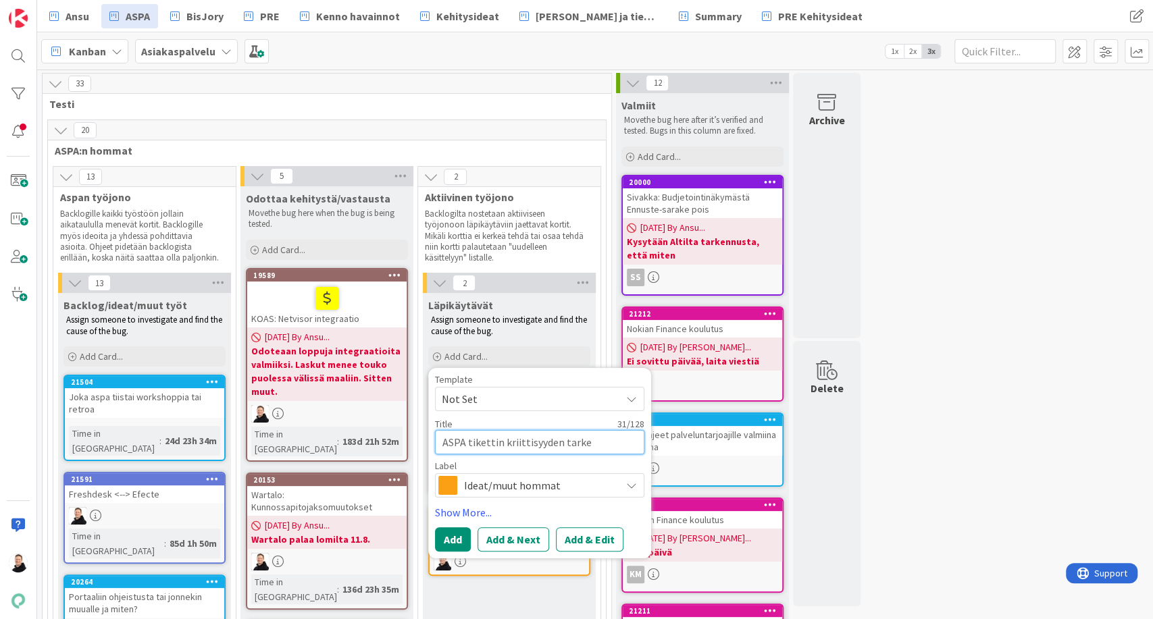
type textarea "ASPA tikettin kriittisyyden tarkem"
type textarea "x"
type textarea "ASPA tikettin kriittisyyden tarkemp"
type textarea "x"
type textarea "ASPA tikettin kriittisyyden tarkempi"
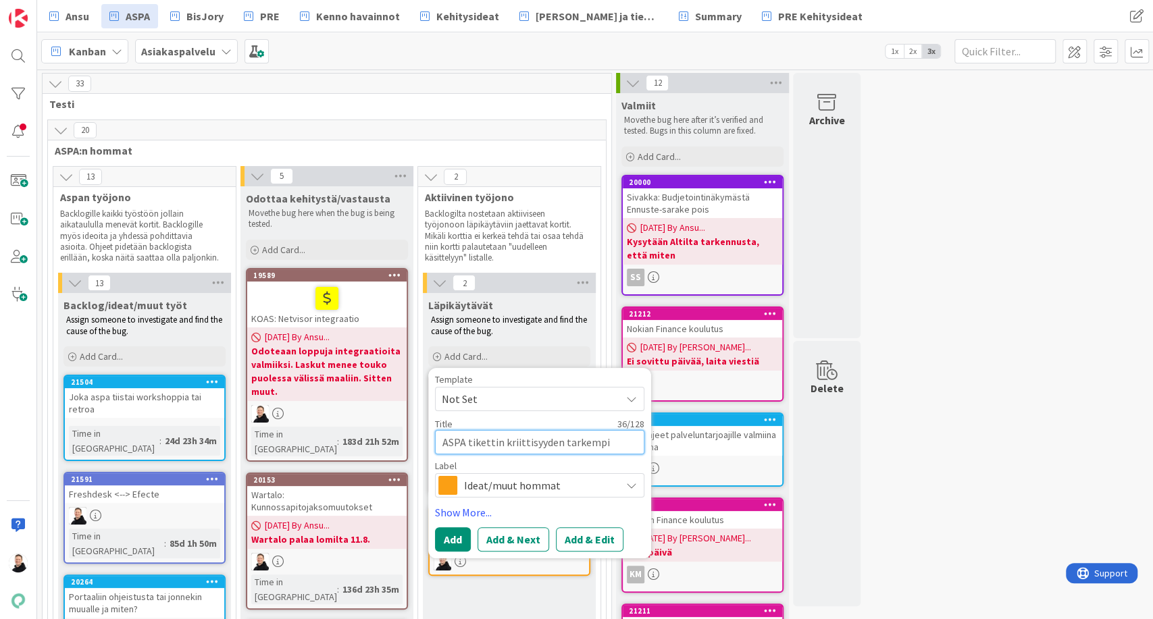
type textarea "x"
type textarea "ASPA tikettin kriittisyyden tarkempi"
type textarea "x"
type textarea "ASPA tikettin kriittisyyden tarkempi s"
type textarea "x"
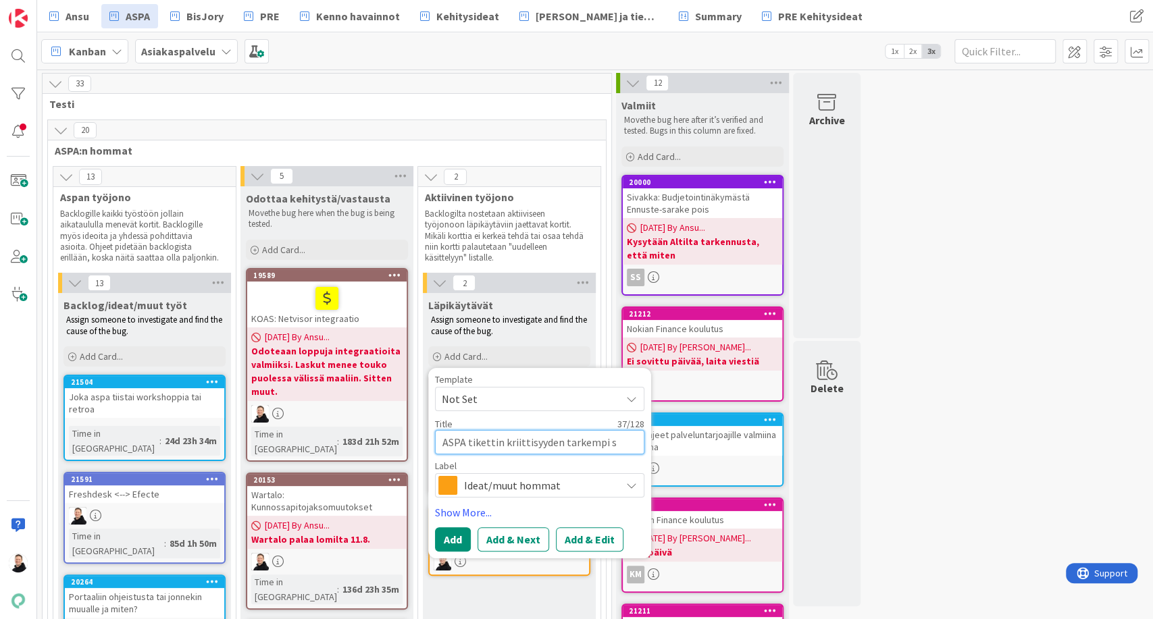
type textarea "ASPA tikettin kriittisyyden tarkempi sy"
type textarea "x"
type textarea "ASPA tikettin kriittisyyden tarkempi syy"
type textarea "x"
type textarea "ASPA tikettin kriittisyyden tarkempi syyn"
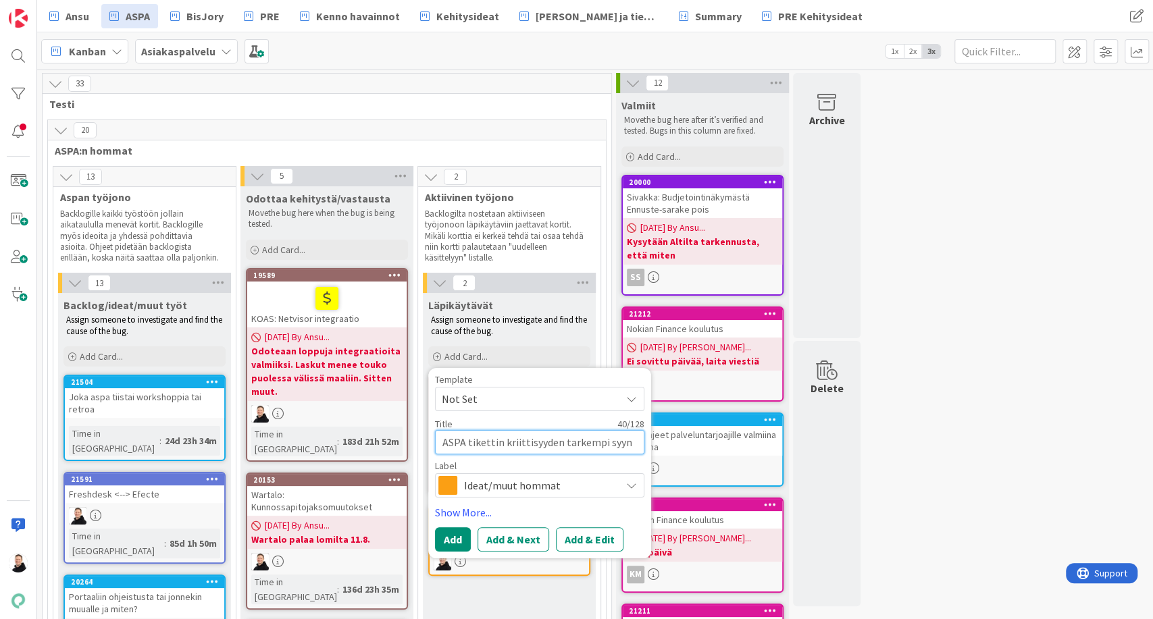
type textarea "x"
type textarea "ASPA tikettin kriittisyyden tarkempi syyni"
type textarea "x"
type textarea "ASPA tikettin kriittisyyden tarkempi syyni"
type textarea "x"
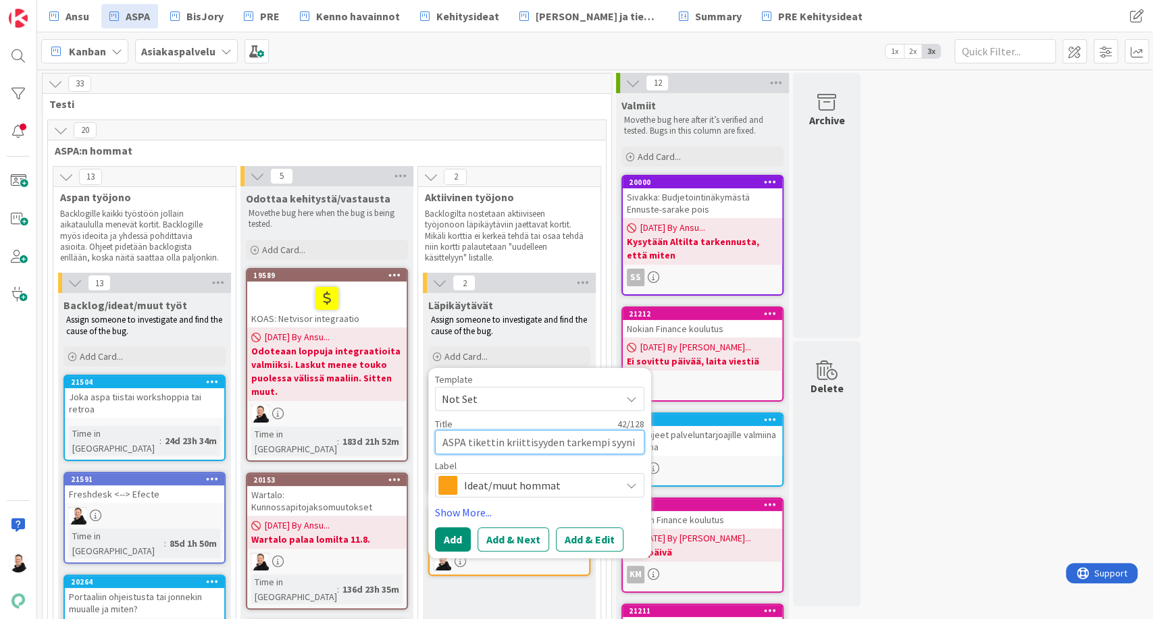
type textarea "ASPA tikettin kriittisyyden tarkempi syyni e"
type textarea "x"
type textarea "ASPA tikettin kriittisyyden tarkempi syyni en"
type textarea "x"
type textarea "ASPA tikettin kriittisyyden tarkempi syyni enn"
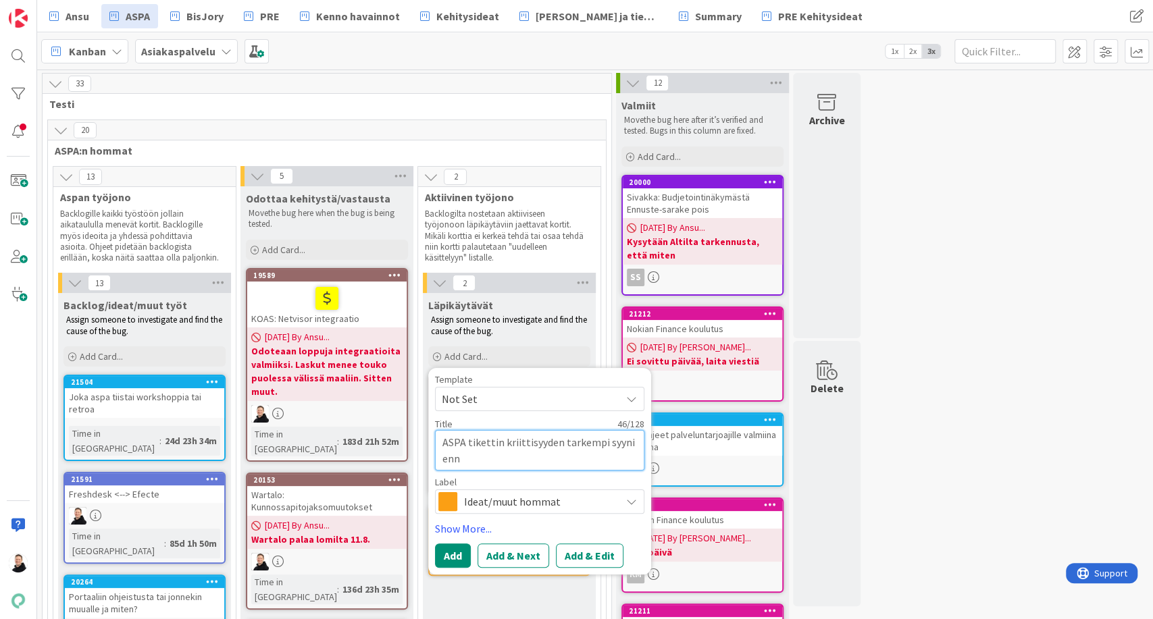
type textarea "x"
type textarea "ASPA tikettin kriittisyyden tarkempi syyni enne"
type textarea "x"
type textarea "ASPA tikettin kriittisyyden tarkempi syyni ennen"
type textarea "x"
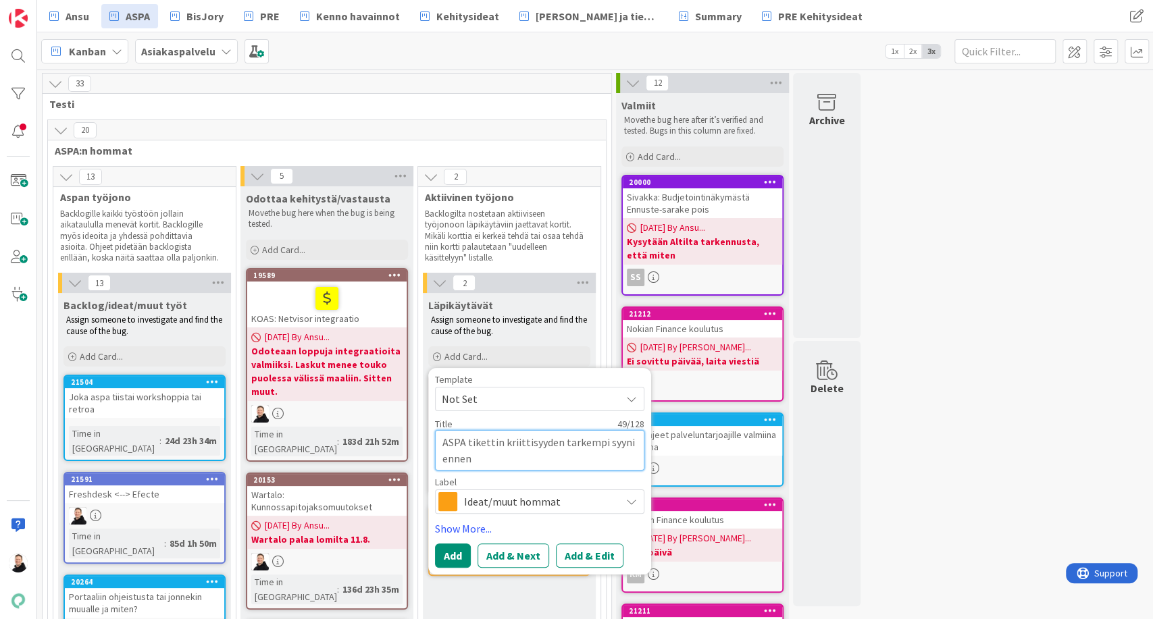
type textarea "ASPA tikettin kriittisyyden tarkempi syyni ennen o"
type textarea "x"
type textarea "ASPA tikettin kriittisyyden tarkempi syyni ennen"
type textarea "x"
type textarea "ASPA tikettin kriittisyyden tarkempi syyni ennen c"
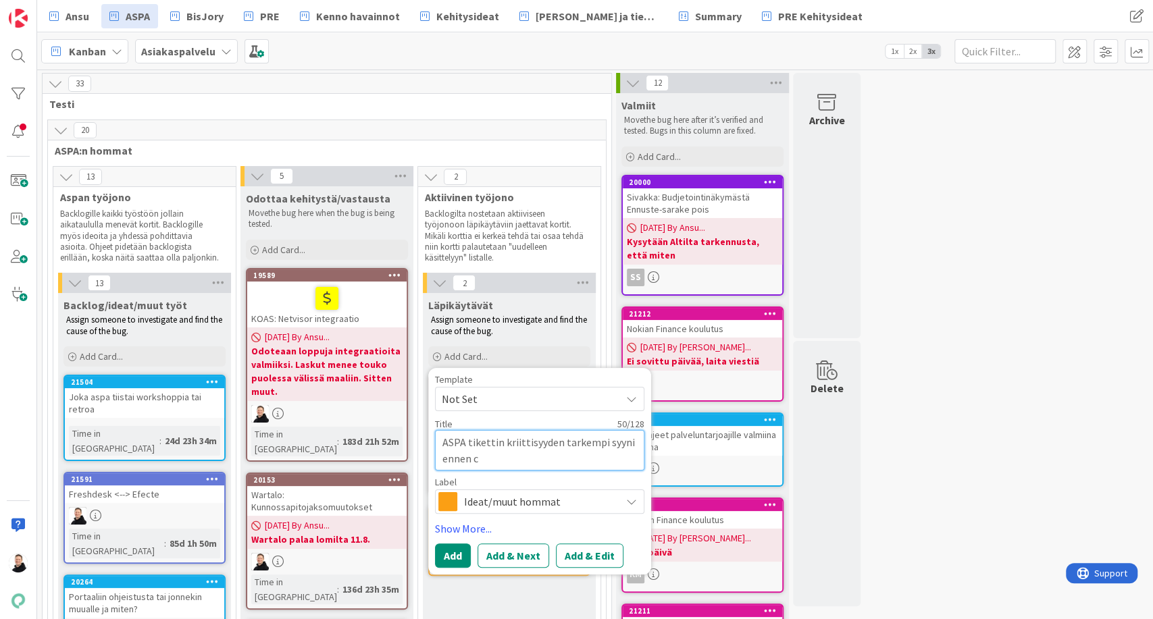
type textarea "x"
type textarea "ASPA tikettin kriittisyyden tarkempi syyni ennen co"
type textarea "x"
type textarea "ASPA tikettin kriittisyyden tarkempi syyni ennen cor"
type textarea "x"
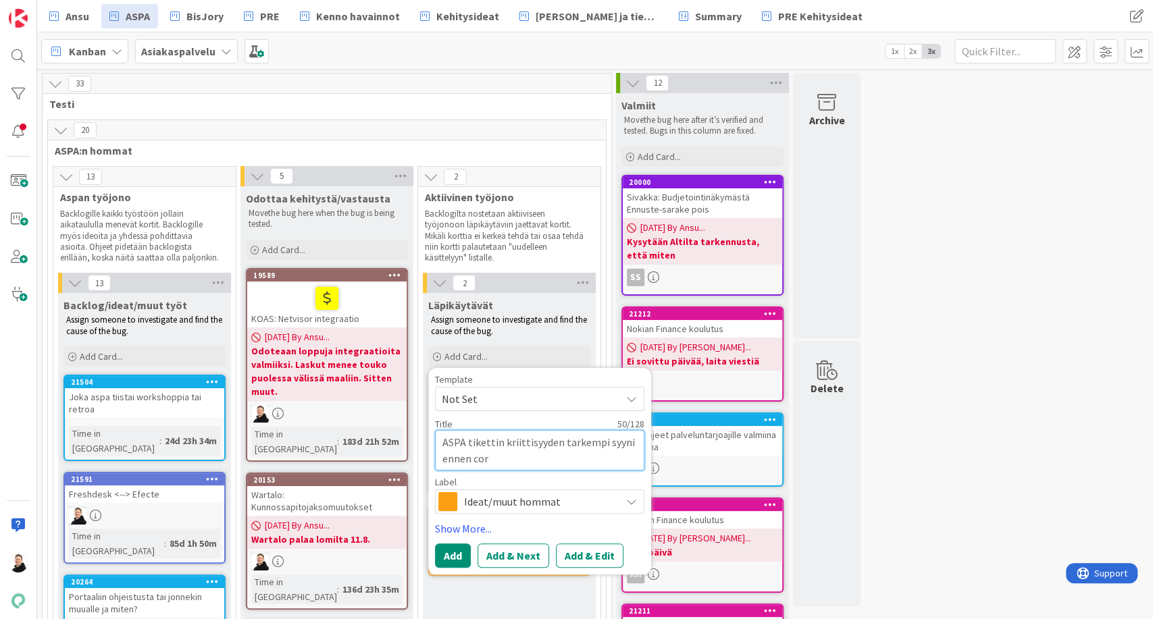
type textarea "ASPA tikettin kriittisyyden tarkempi syyni ennen core"
type textarea "x"
type textarea "ASPA tikettin kriittisyyden tarkempi syyni ennen corel"
type textarea "x"
type textarea "ASPA tikettin kriittisyyden tarkempi syyni ennen corell"
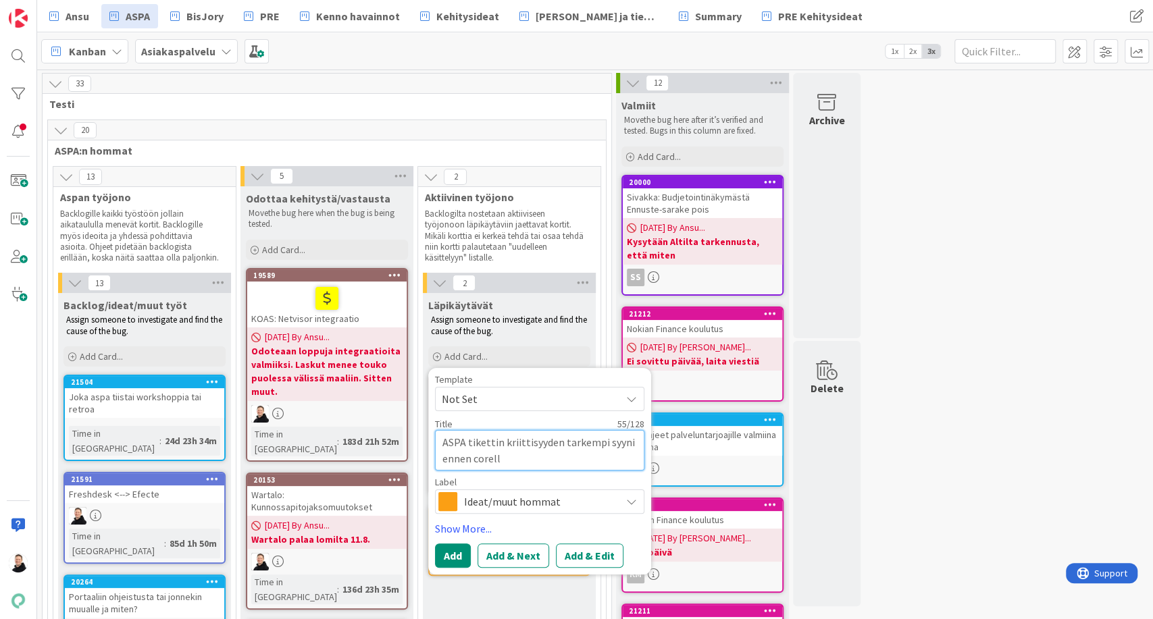
type textarea "x"
type textarea "ASPA tikettin kriittisyyden tarkempi syyni ennen corelle"
type textarea "x"
type textarea "ASPA tikettin kriittisyyden tarkempi syyni ennen corelle l"
type textarea "x"
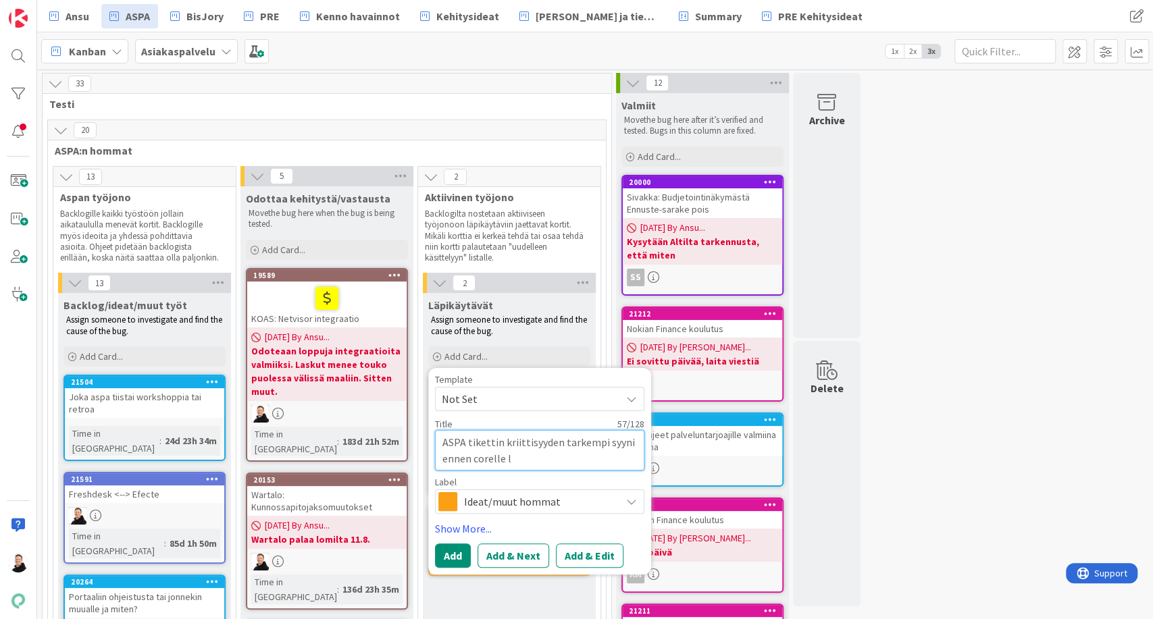
type textarea "ASPA tikettin kriittisyyden tarkempi syyni ennen corelle la"
click at [571, 554] on button "Add & Edit" at bounding box center [590, 556] width 68 height 24
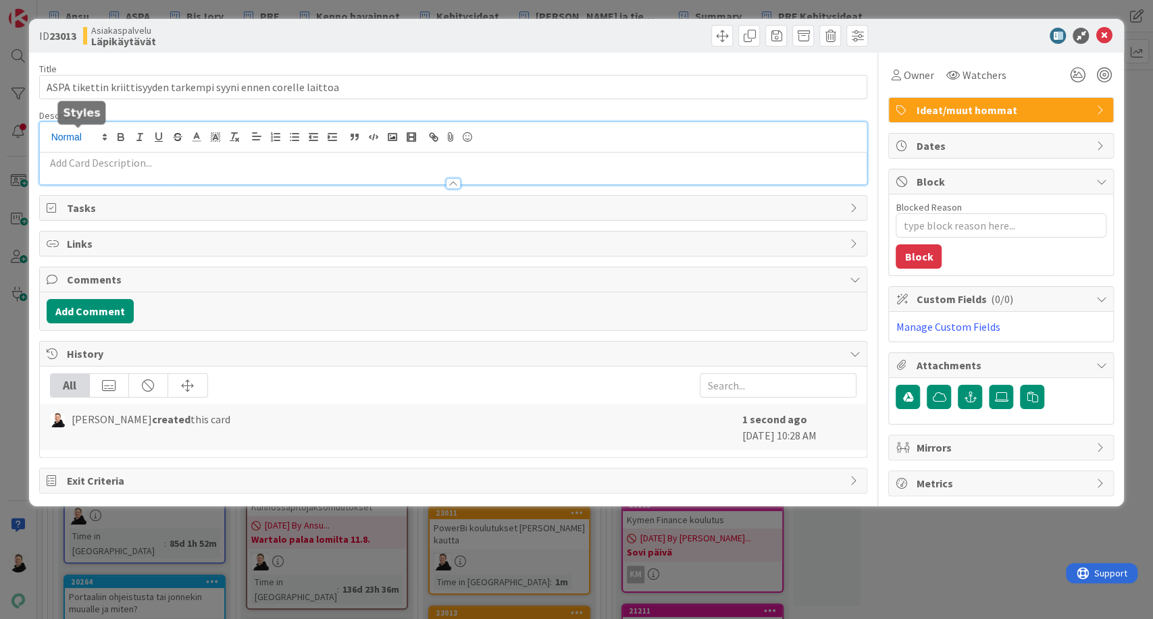
click at [76, 140] on div at bounding box center [453, 153] width 827 height 62
click at [70, 161] on p at bounding box center [454, 163] width 814 height 16
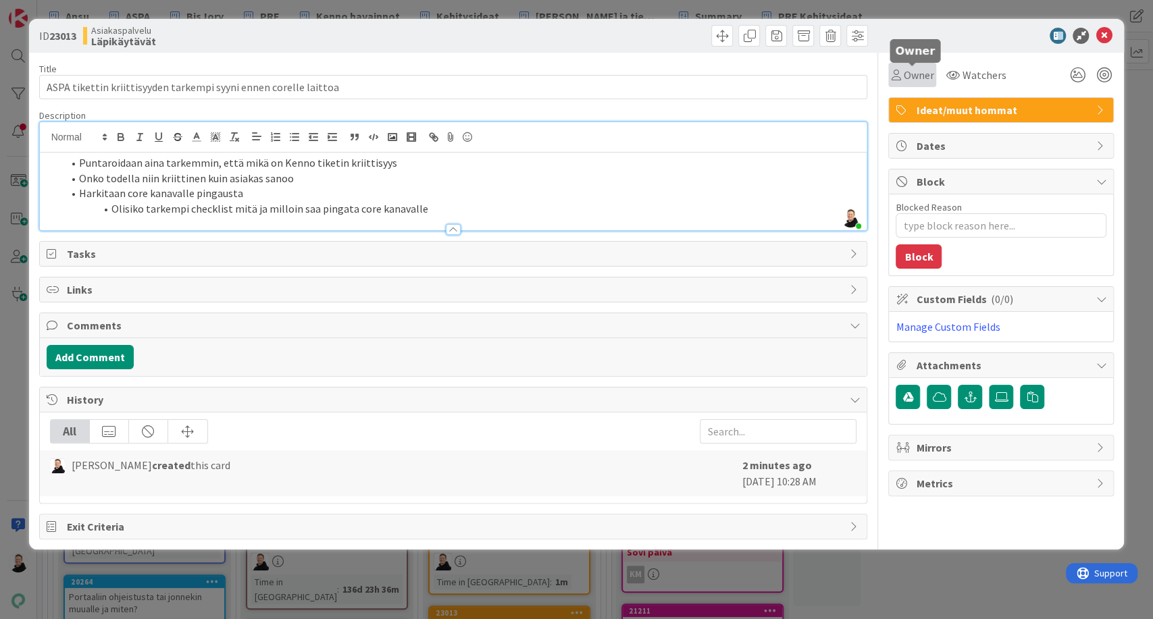
click at [919, 77] on span "Owner" at bounding box center [918, 75] width 30 height 16
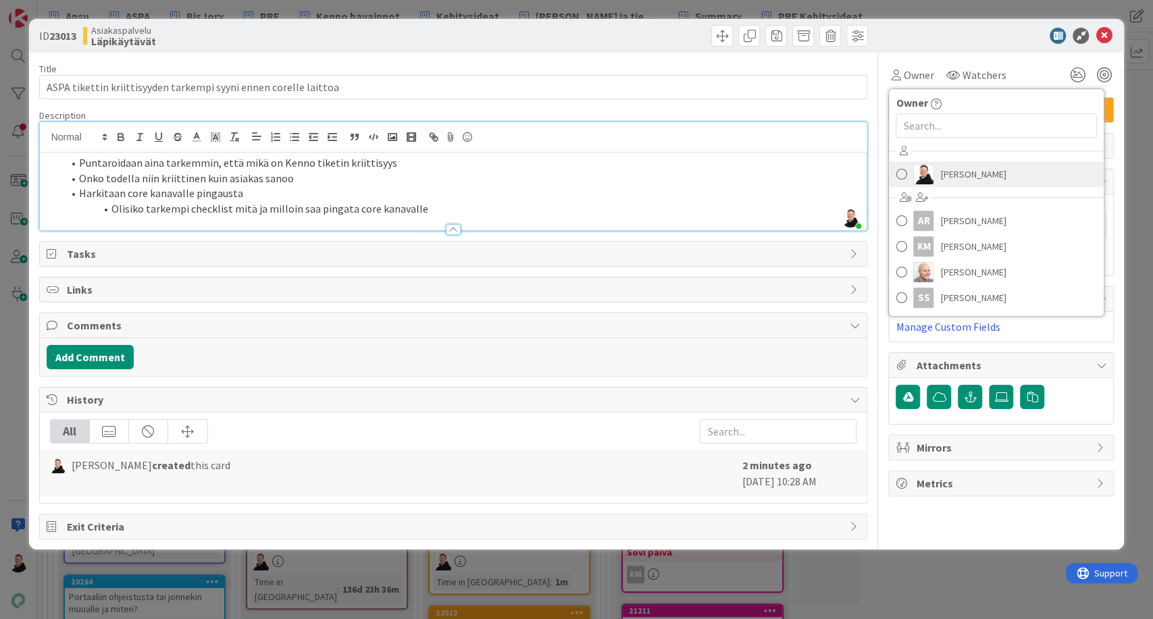
click at [919, 169] on img at bounding box center [923, 174] width 20 height 20
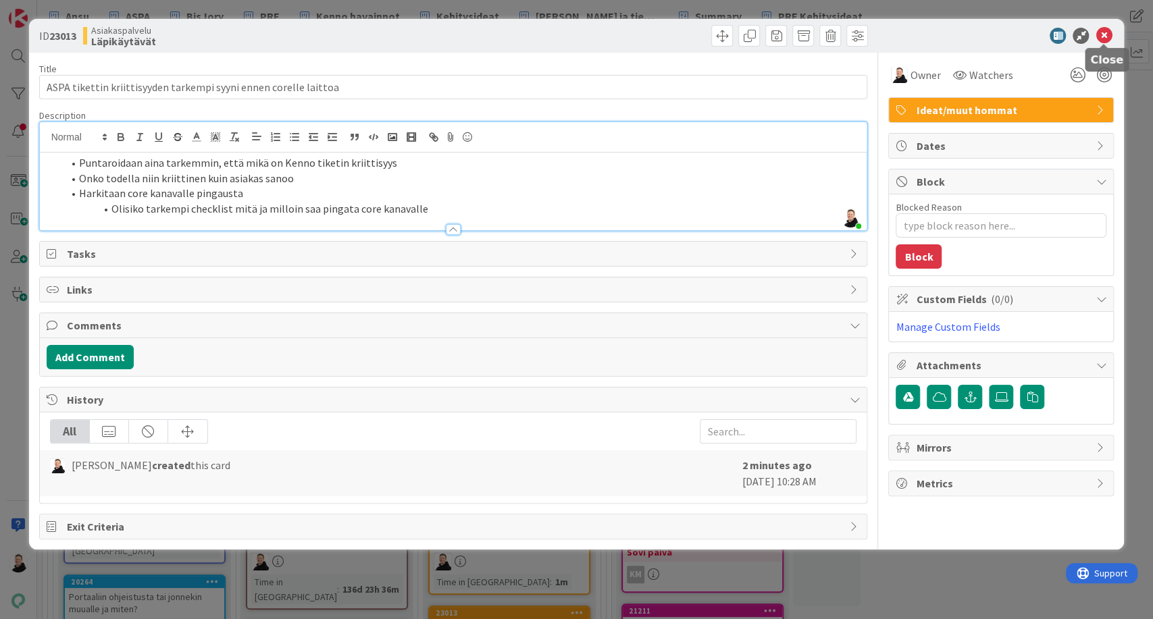
click at [1100, 36] on icon at bounding box center [1104, 36] width 16 height 16
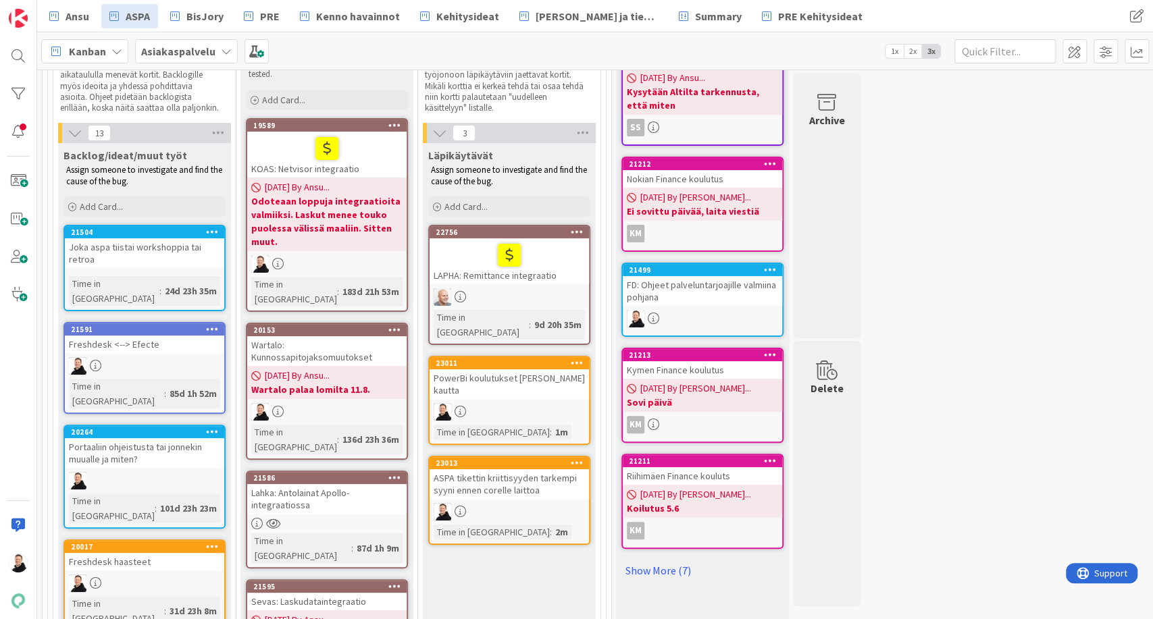
drag, startPoint x: 470, startPoint y: 371, endPoint x: 481, endPoint y: 369, distance: 10.9
click at [481, 369] on div "PowerBi koulutukset [PERSON_NAME] kautta" at bounding box center [509, 384] width 159 height 30
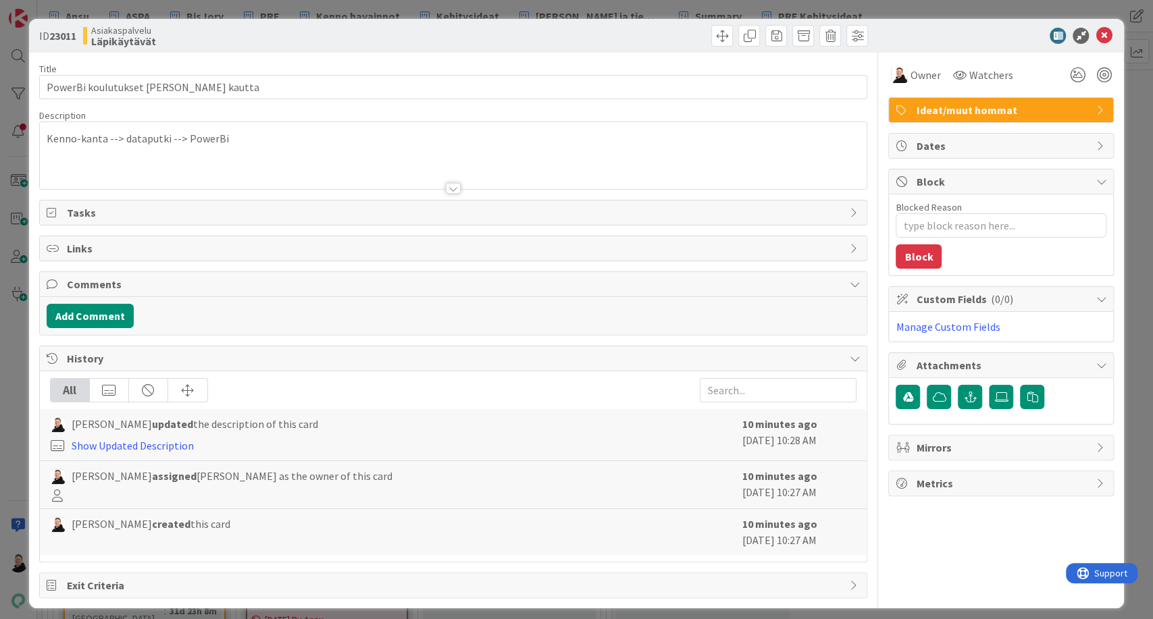
click at [232, 140] on div "Kenno-kanta --> dataputki --> PowerBi" at bounding box center [453, 155] width 827 height 67
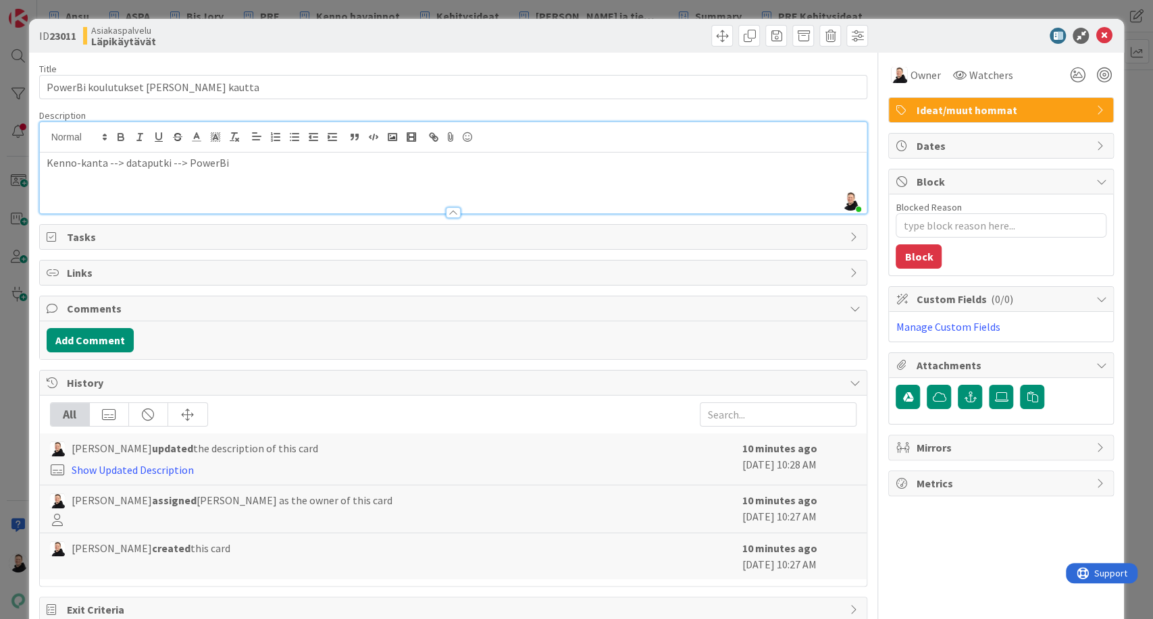
click at [232, 168] on p "Kenno-kanta --> dataputki --> PowerBi" at bounding box center [454, 163] width 814 height 16
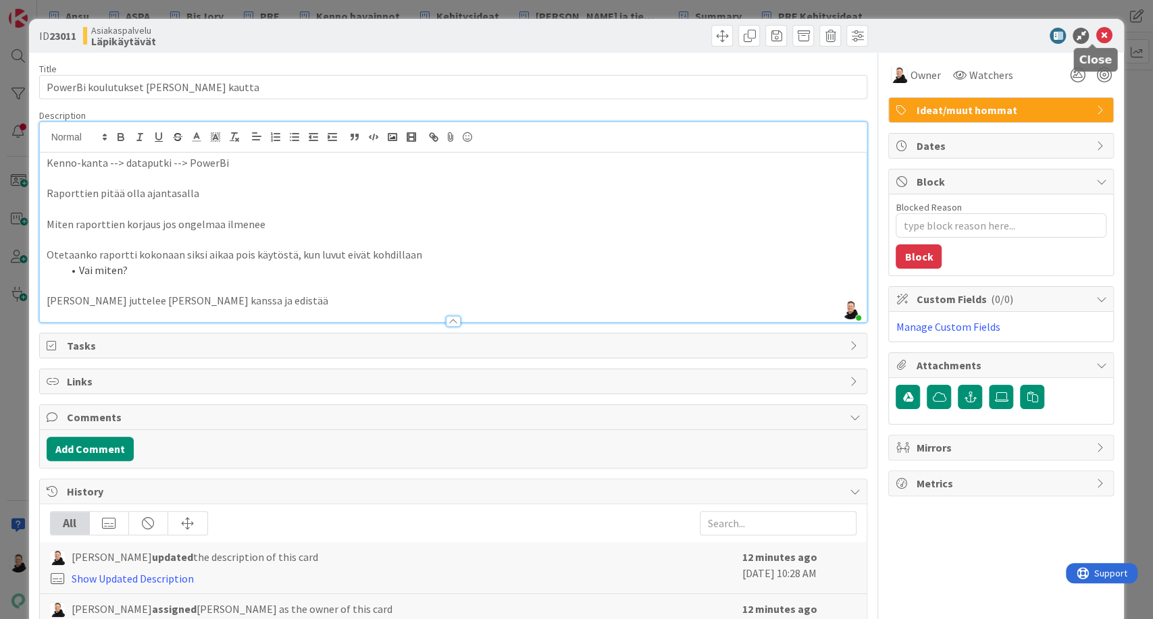
click at [1096, 32] on icon at bounding box center [1104, 36] width 16 height 16
